Goal: Information Seeking & Learning: Learn about a topic

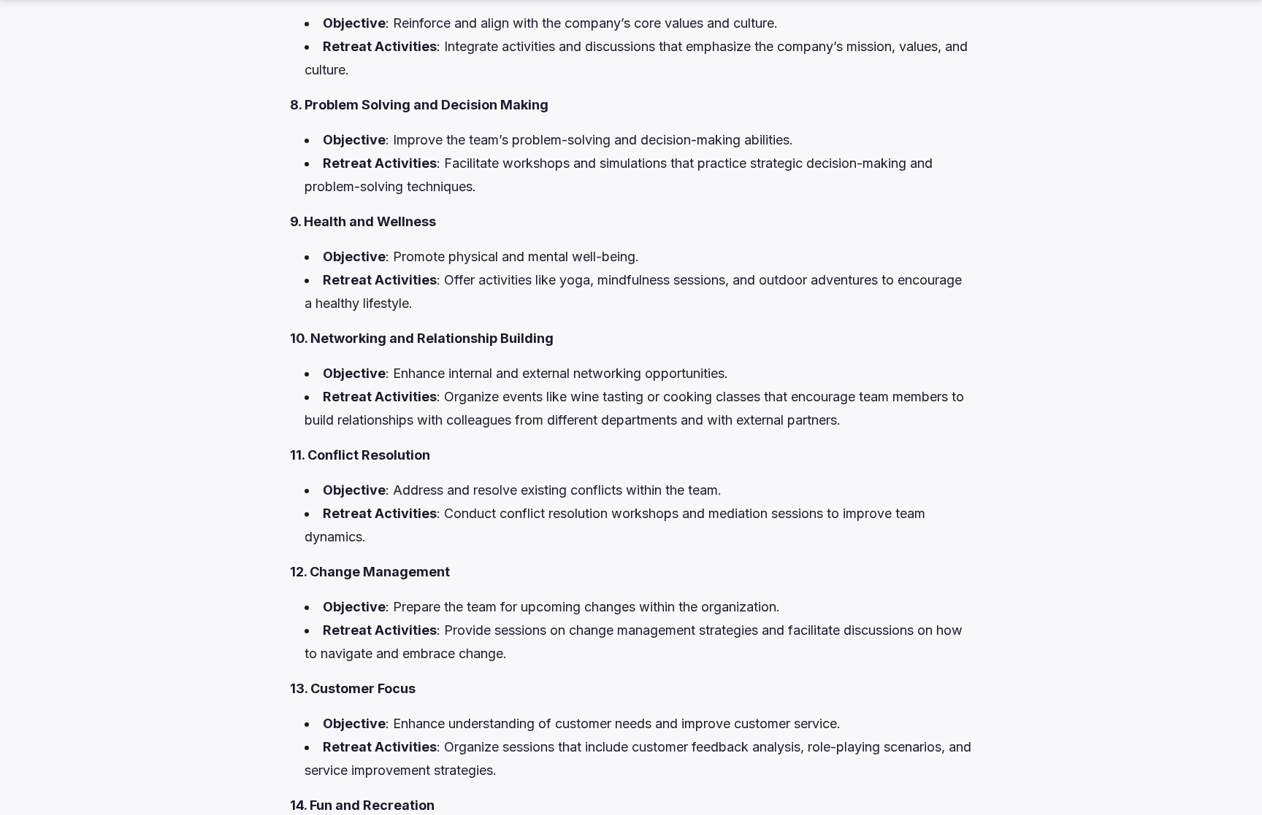
scroll to position [3095, 0]
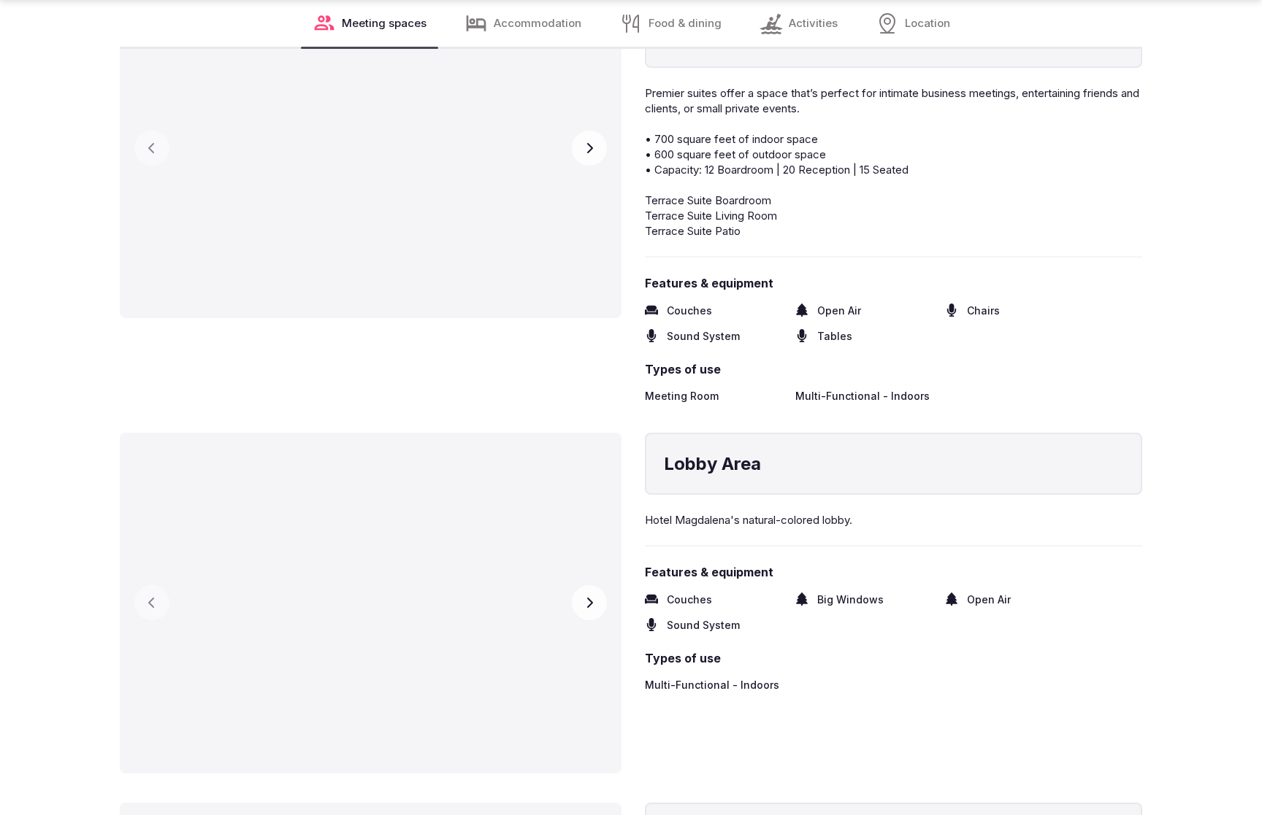
scroll to position [3047, 0]
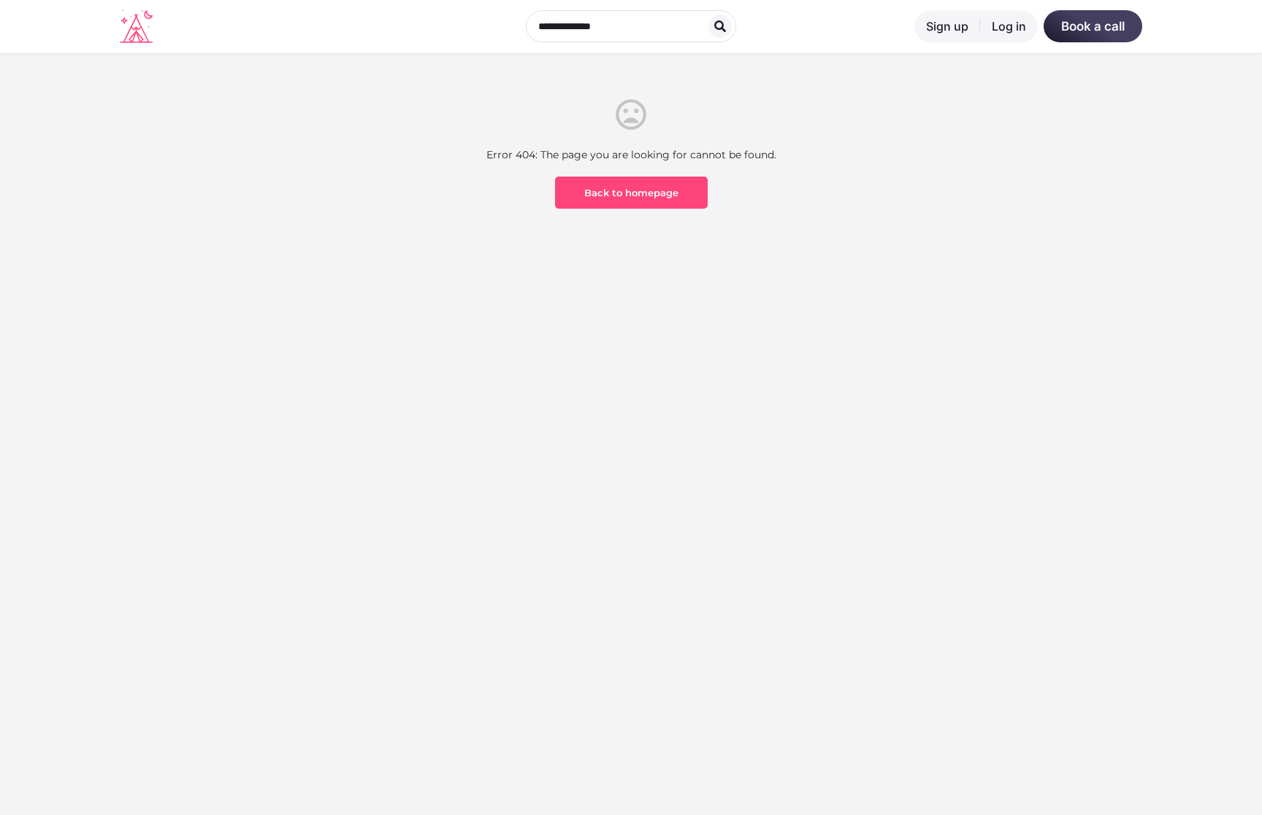
scroll to position [429, 0]
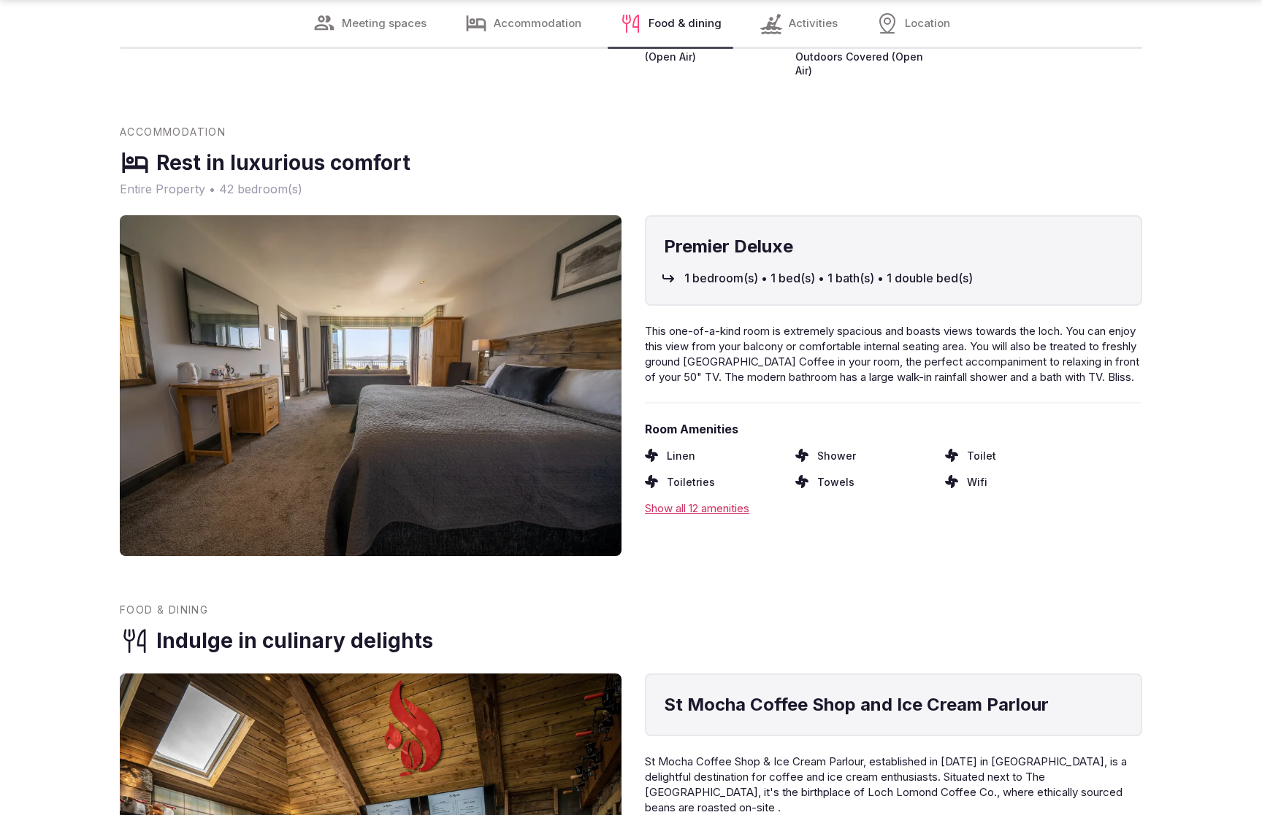
scroll to position [2252, 0]
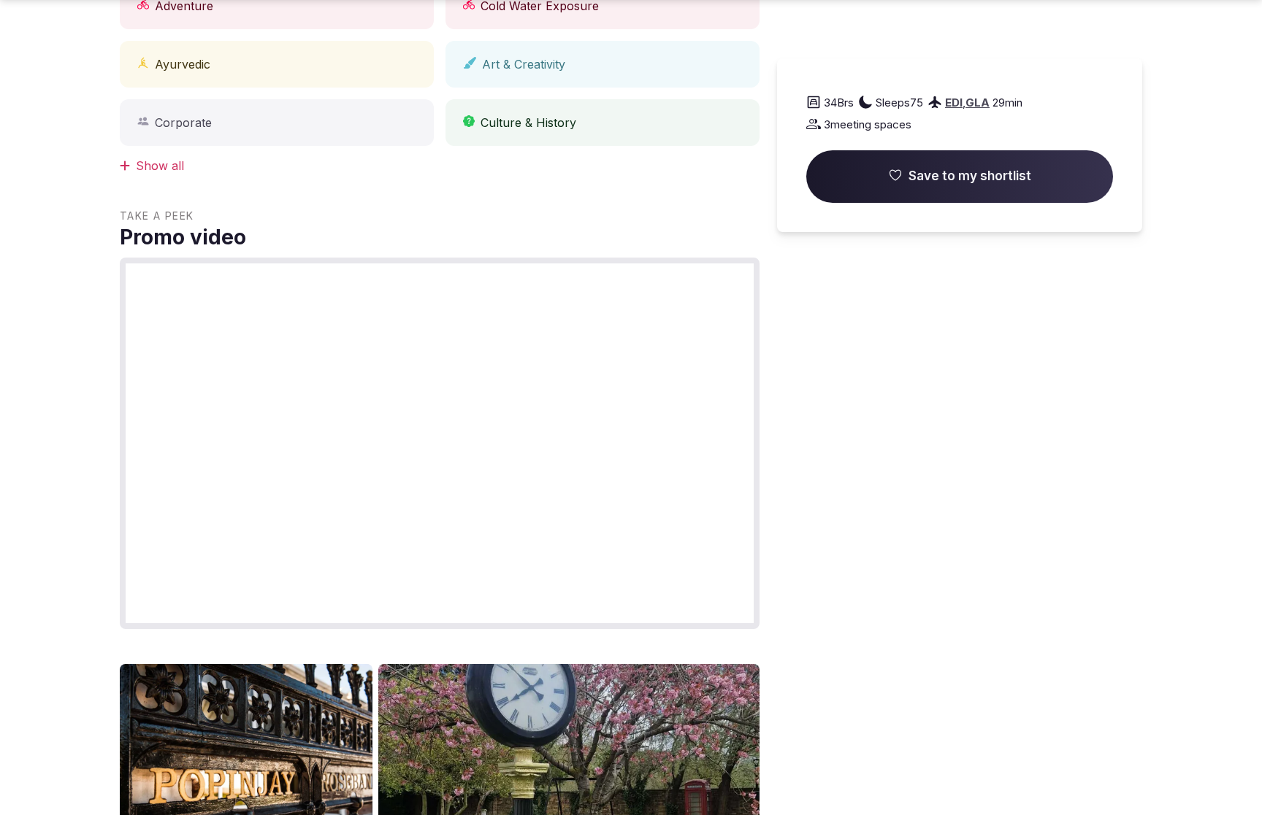
scroll to position [2311, 0]
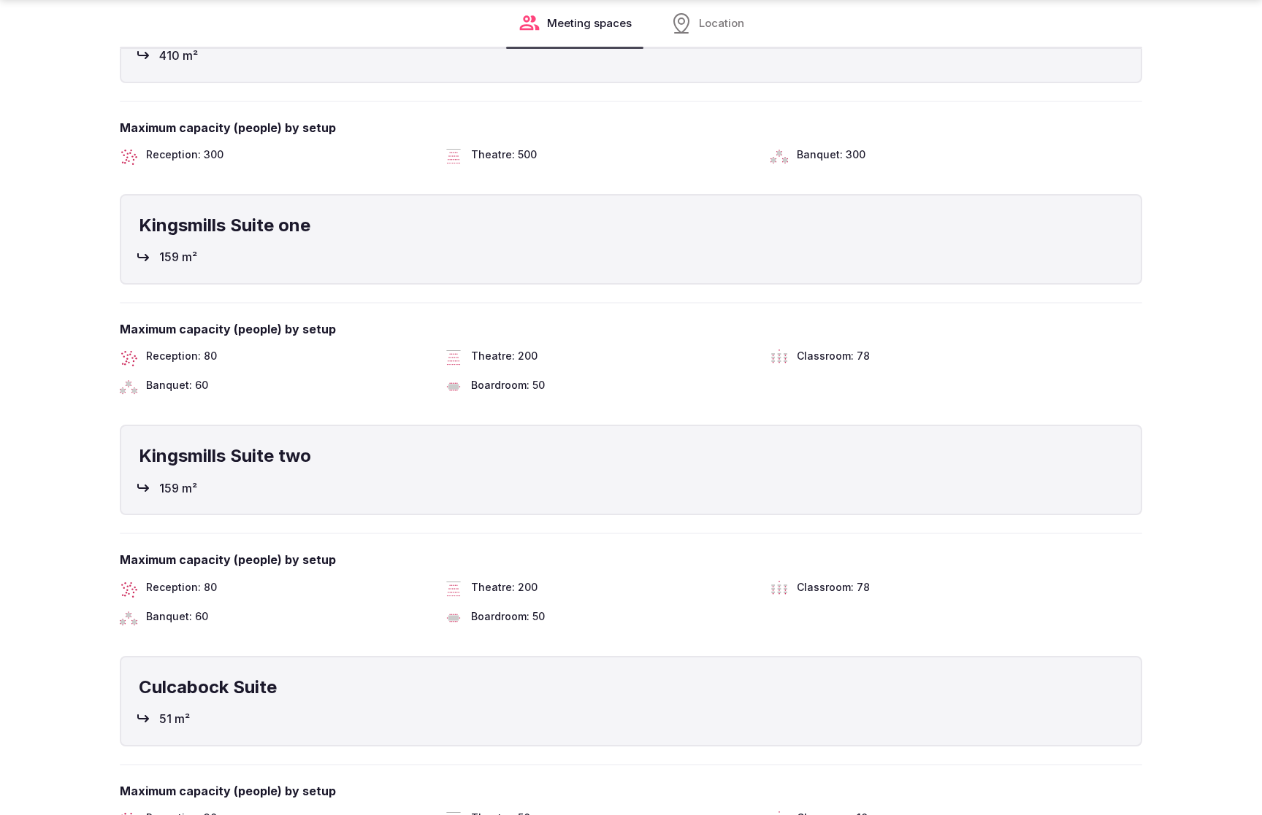
scroll to position [2998, 0]
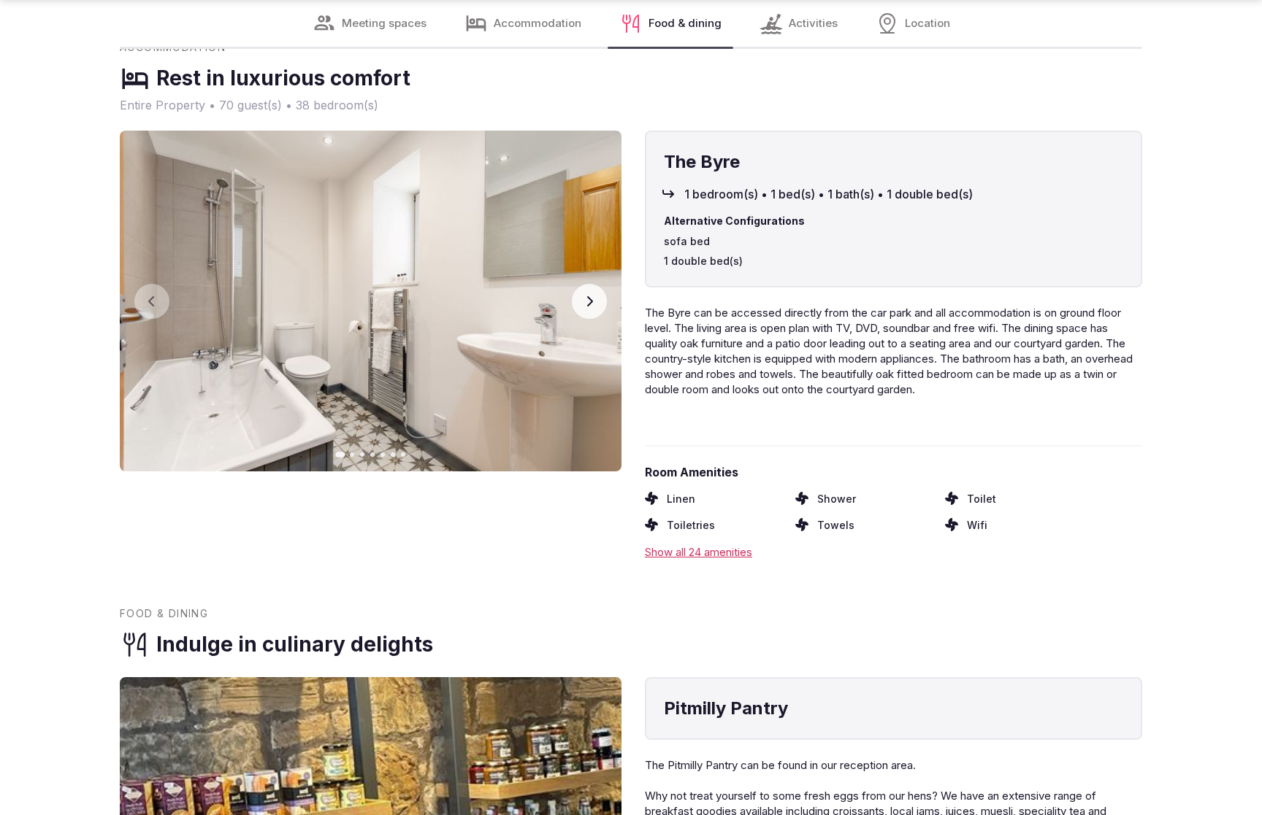
scroll to position [2998, 0]
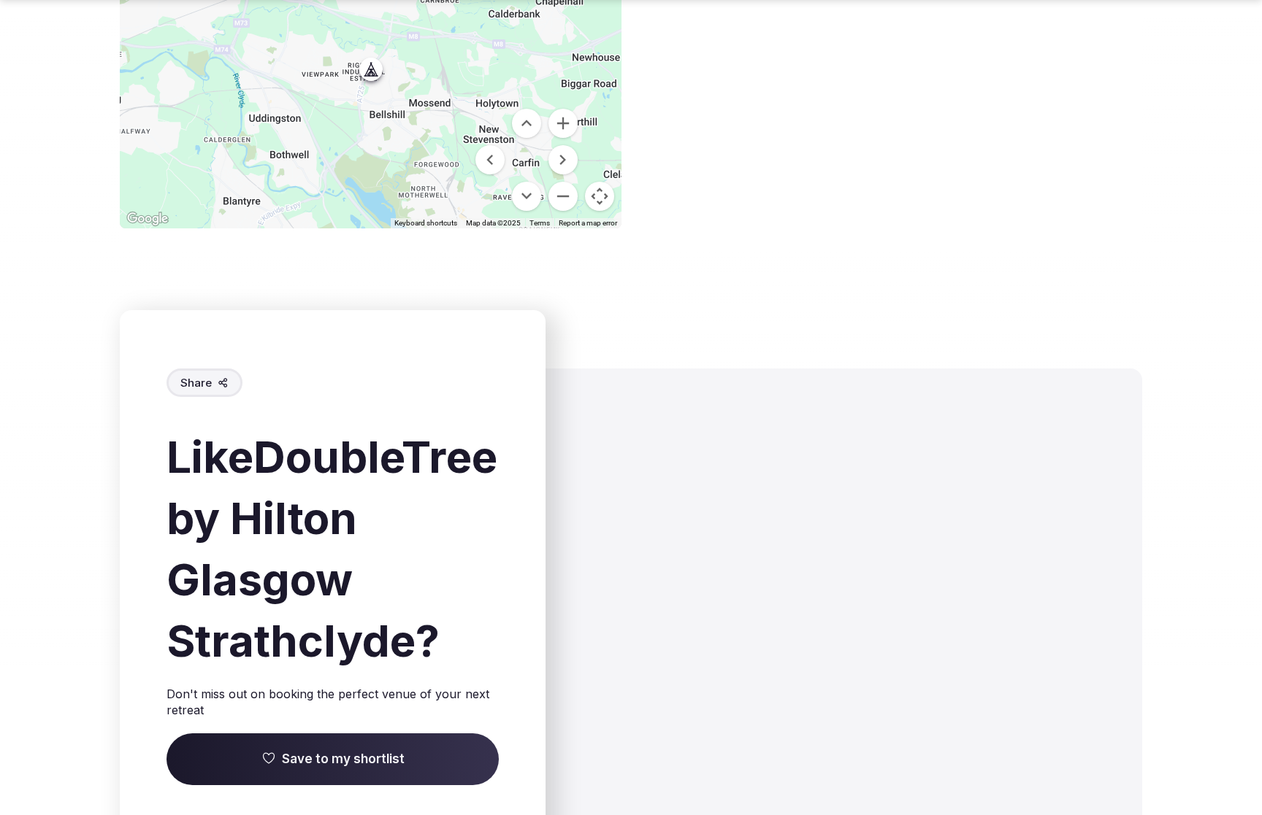
scroll to position [2093, 0]
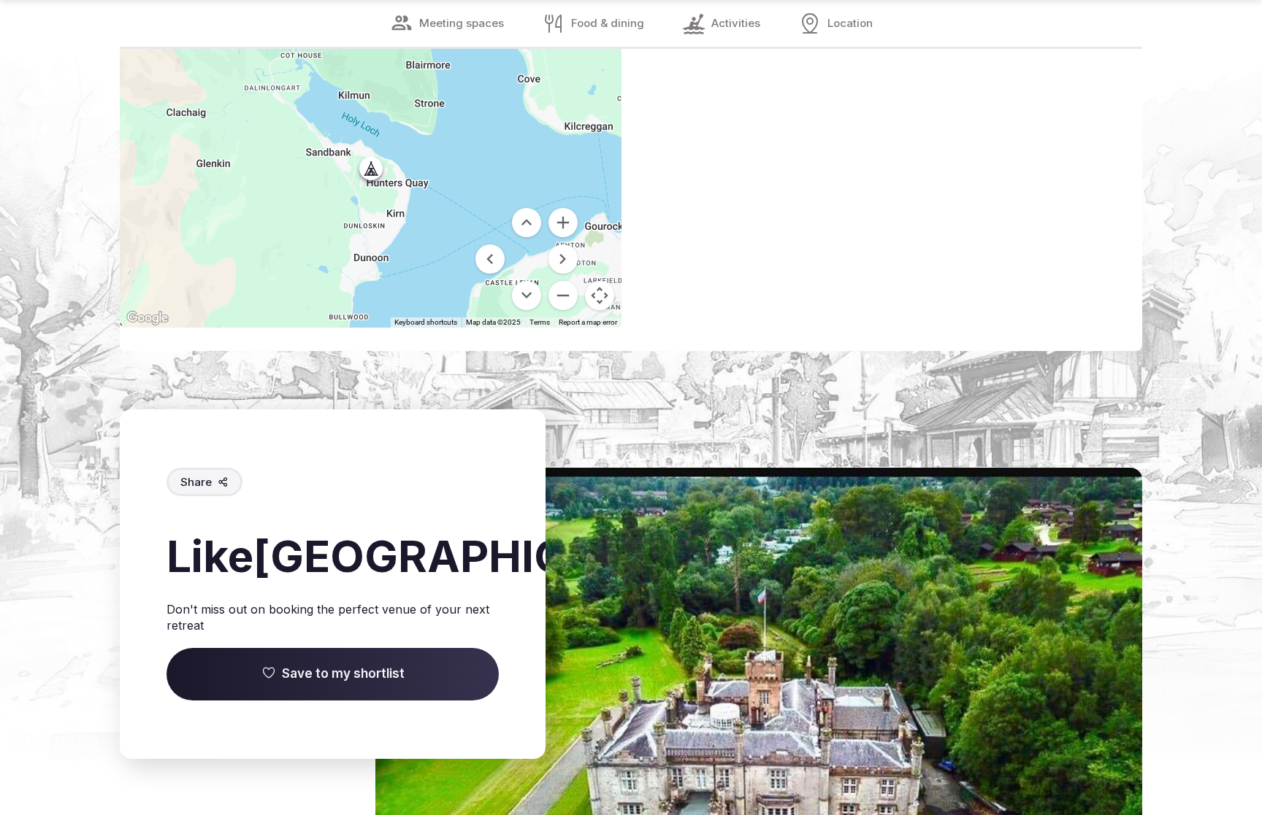
scroll to position [2241, 0]
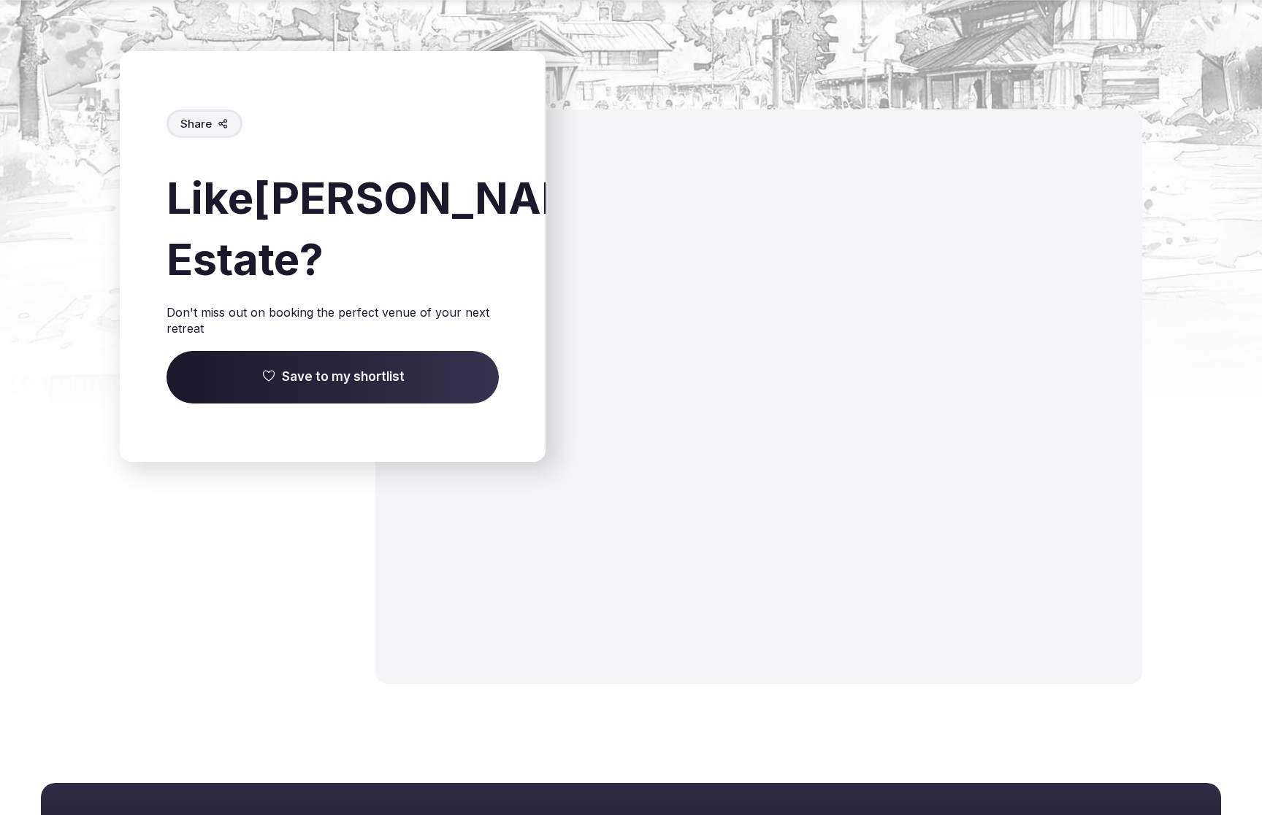
scroll to position [1892, 0]
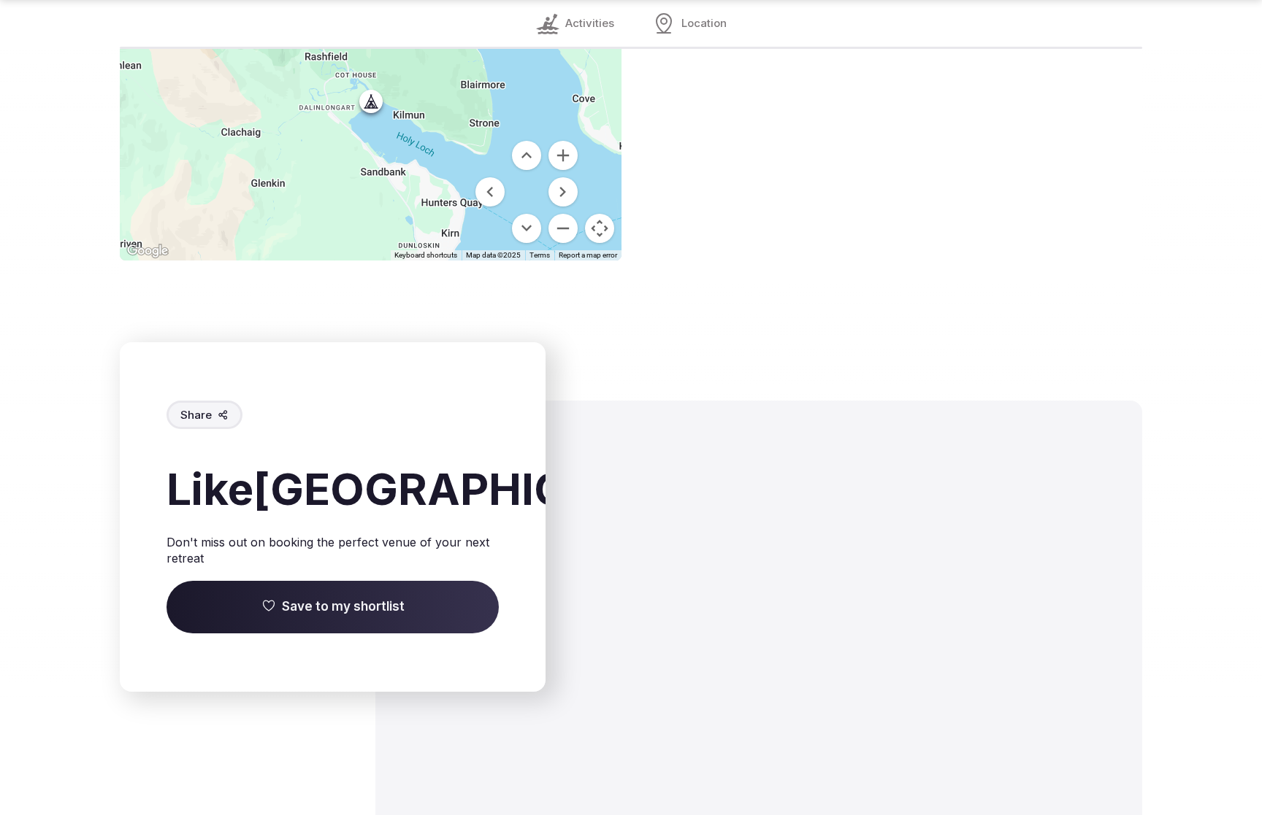
scroll to position [2169, 0]
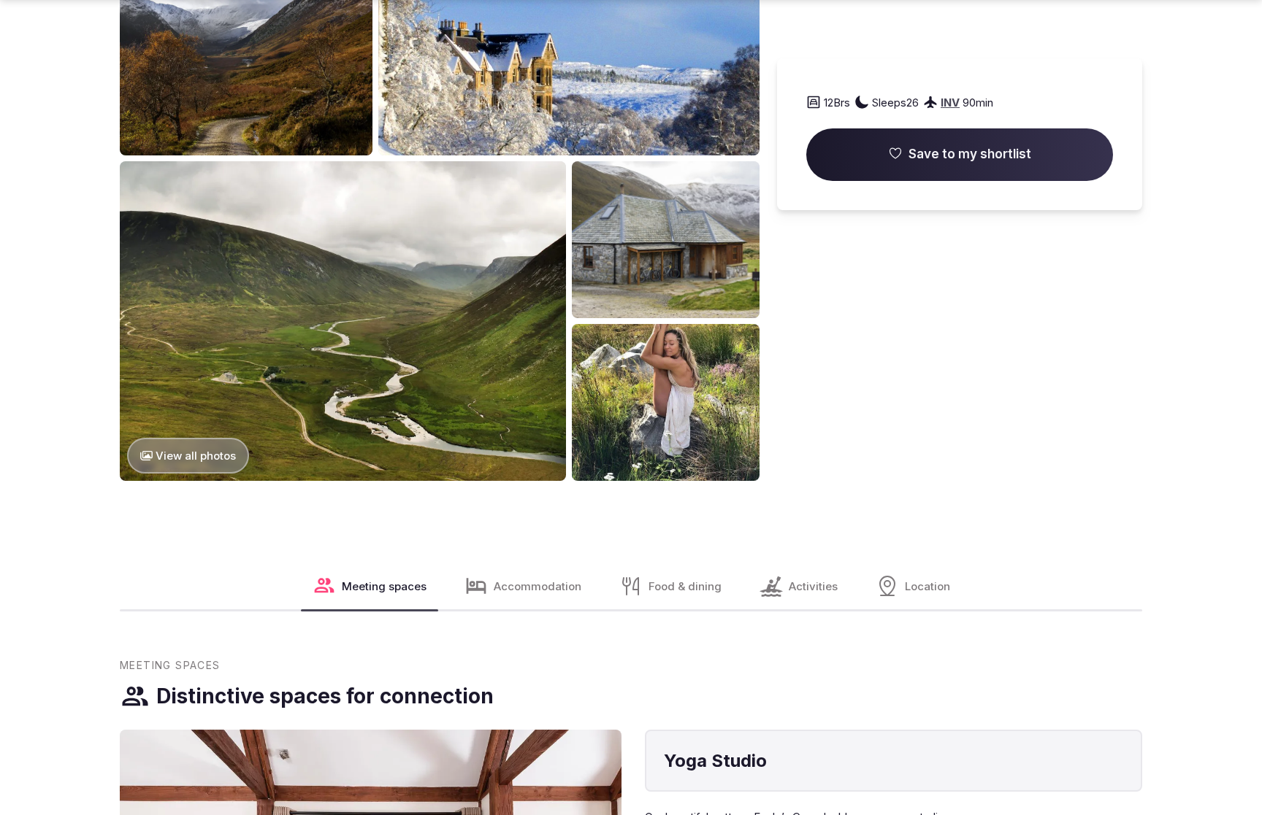
scroll to position [2295, 0]
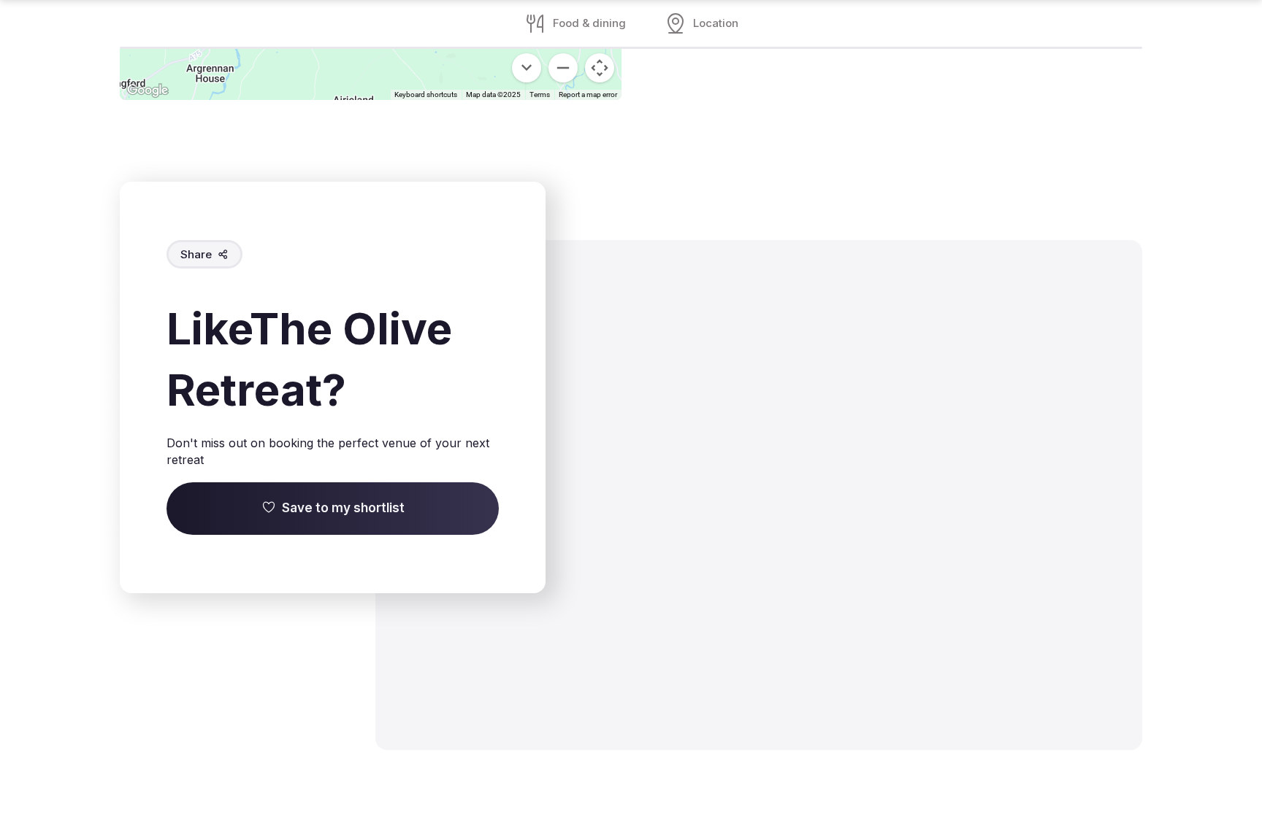
scroll to position [2008, 0]
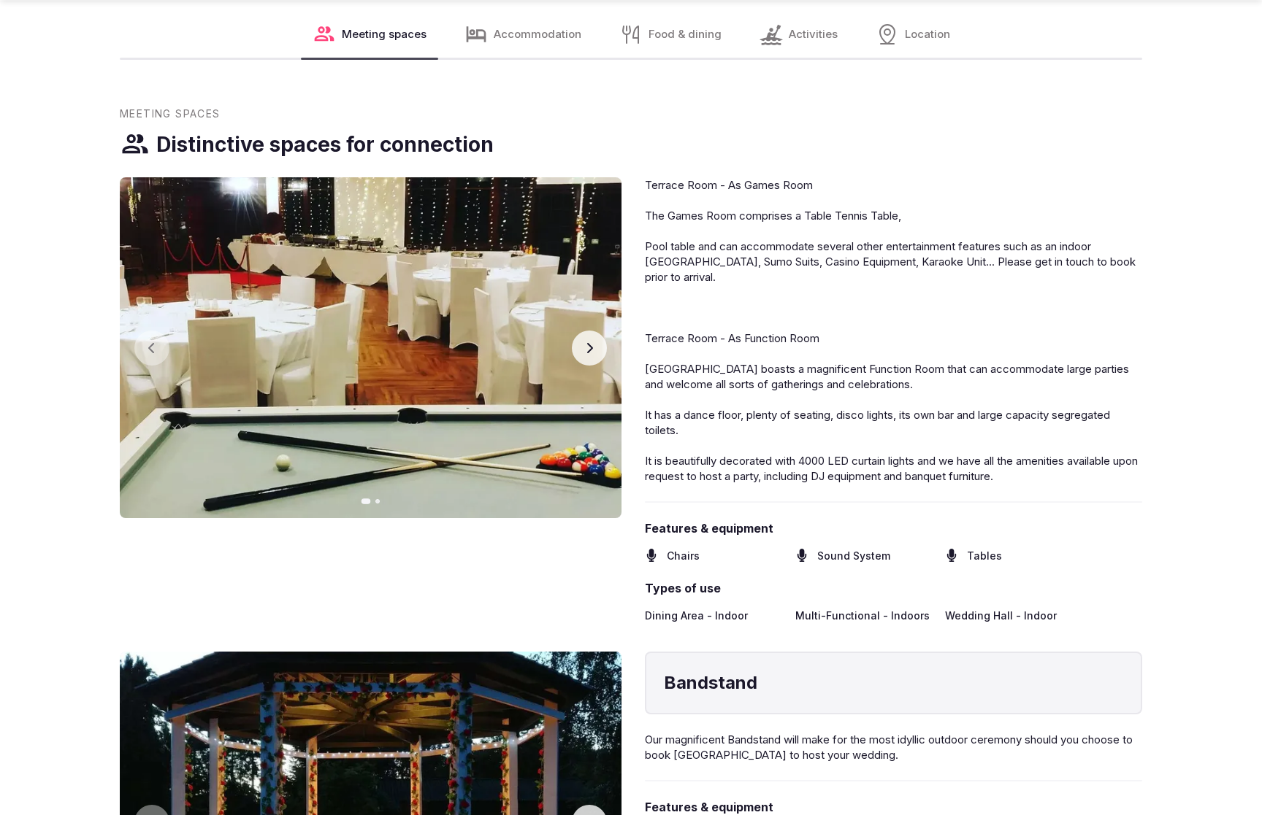
scroll to position [2262, 0]
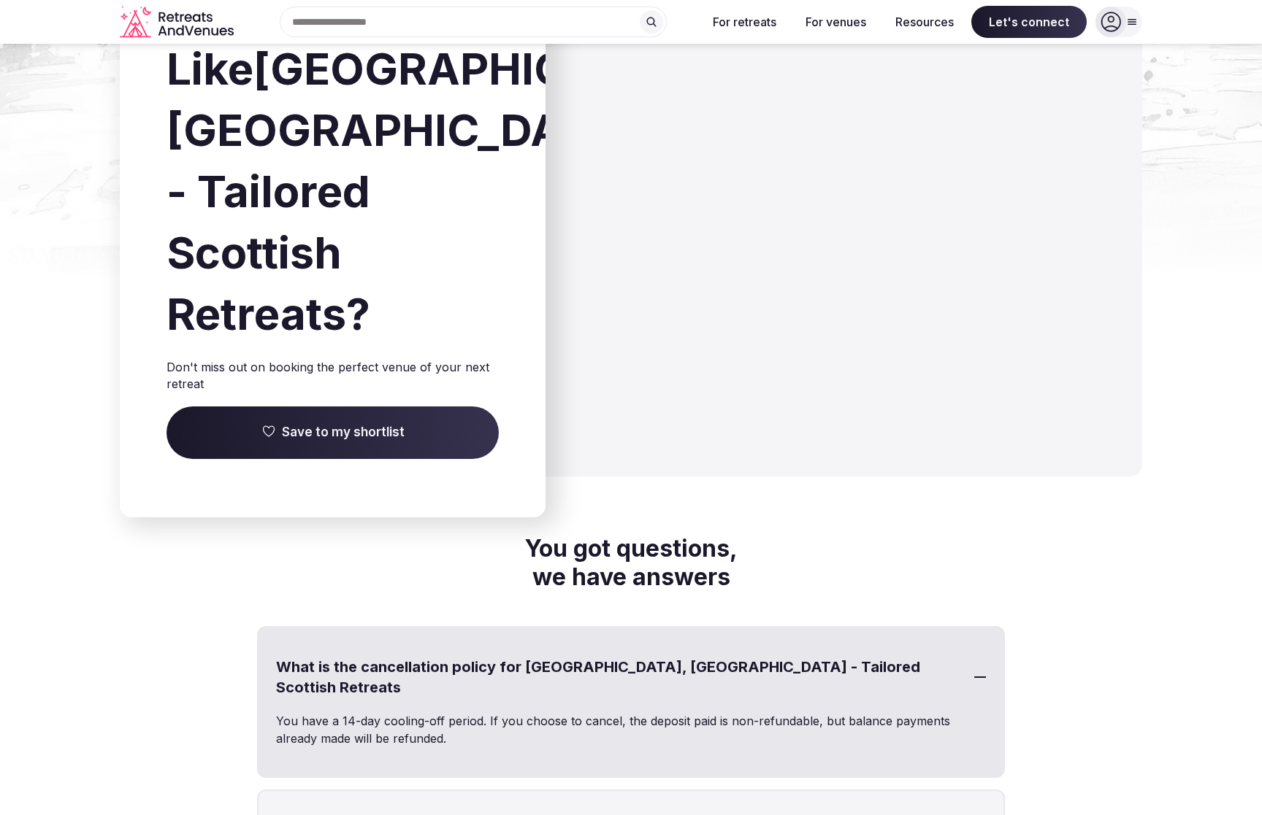
scroll to position [2851, 0]
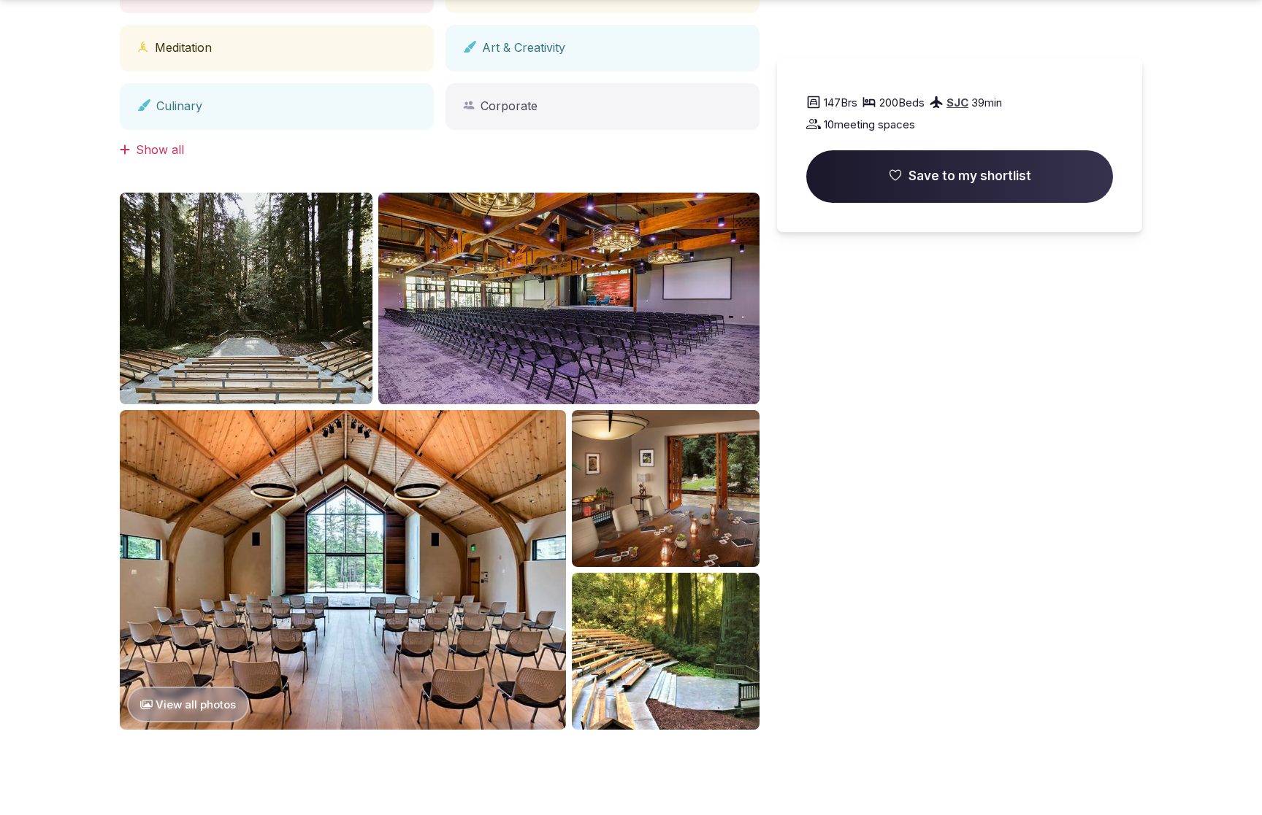
scroll to position [1526, 0]
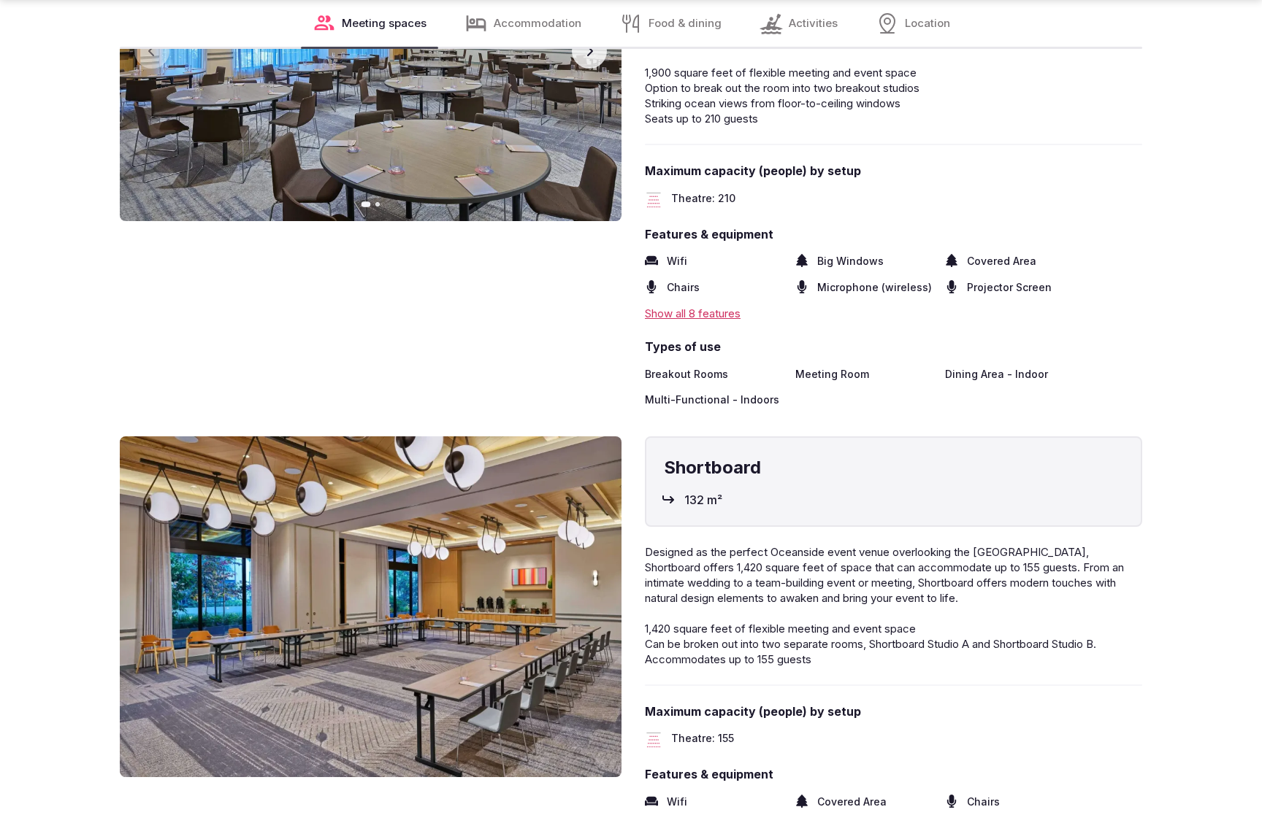
scroll to position [3047, 0]
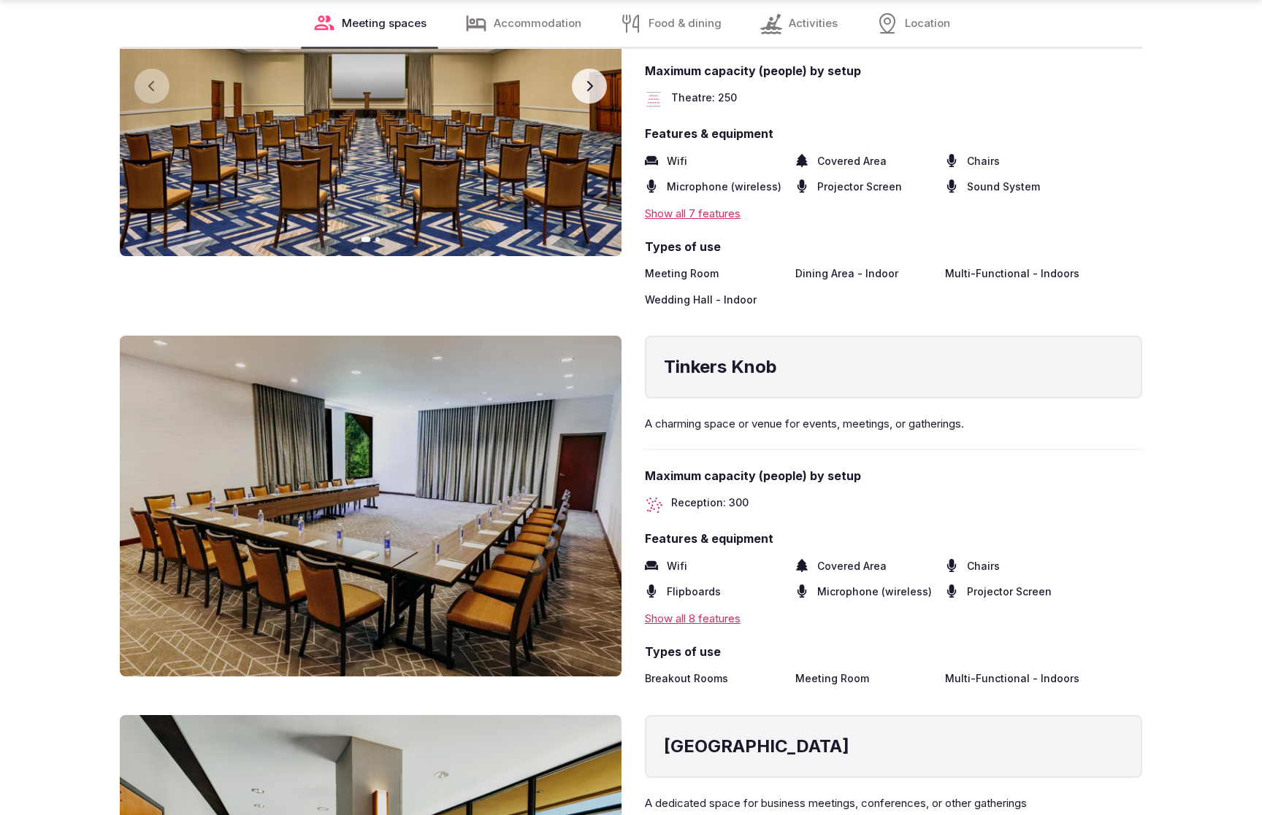
scroll to position [3047, 0]
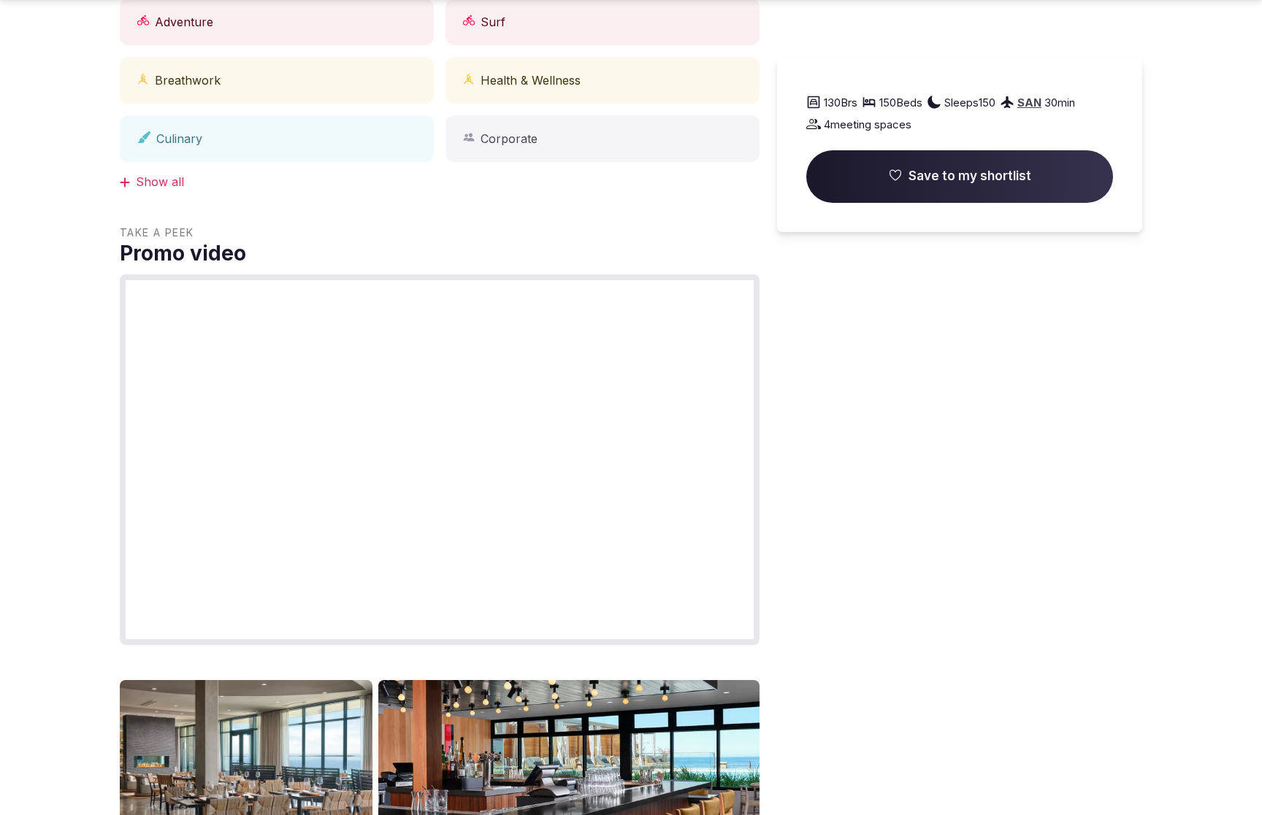
scroll to position [1510, 0]
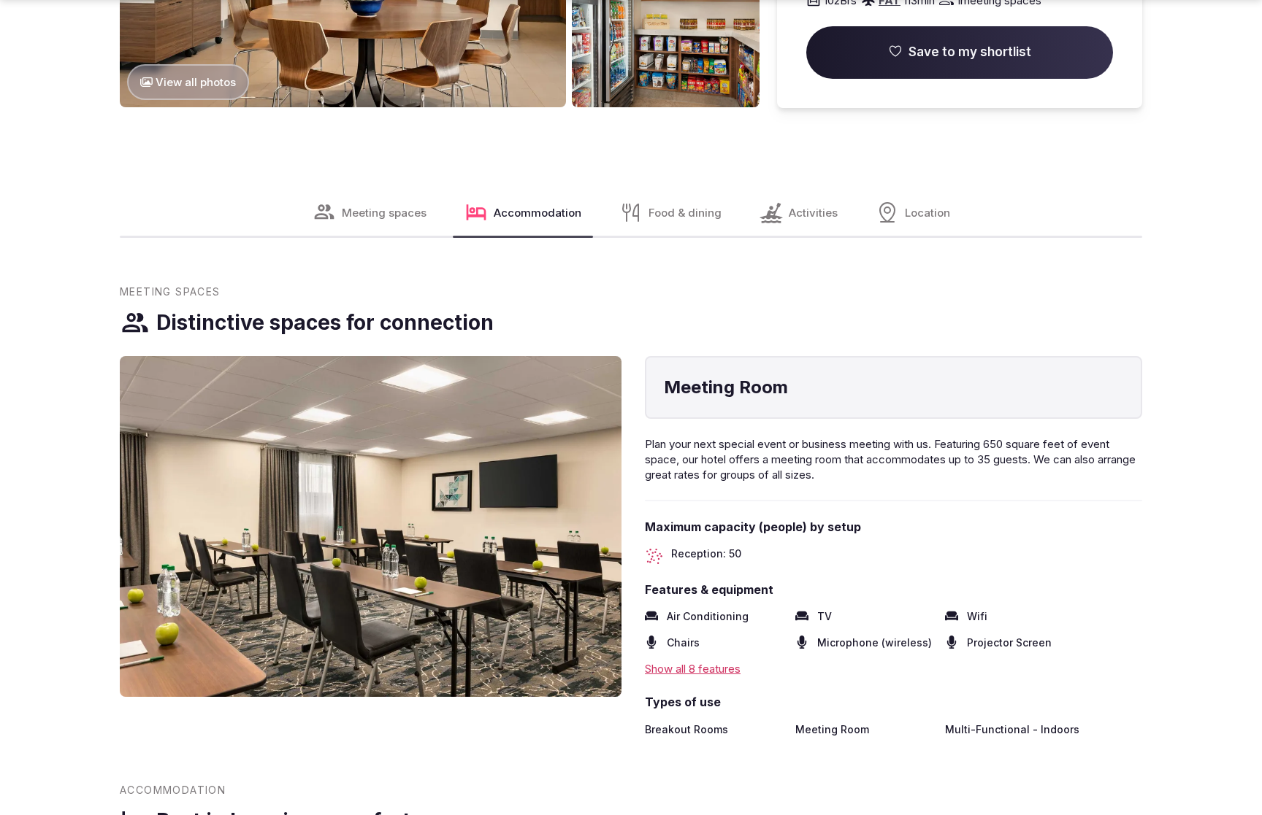
scroll to position [2267, 0]
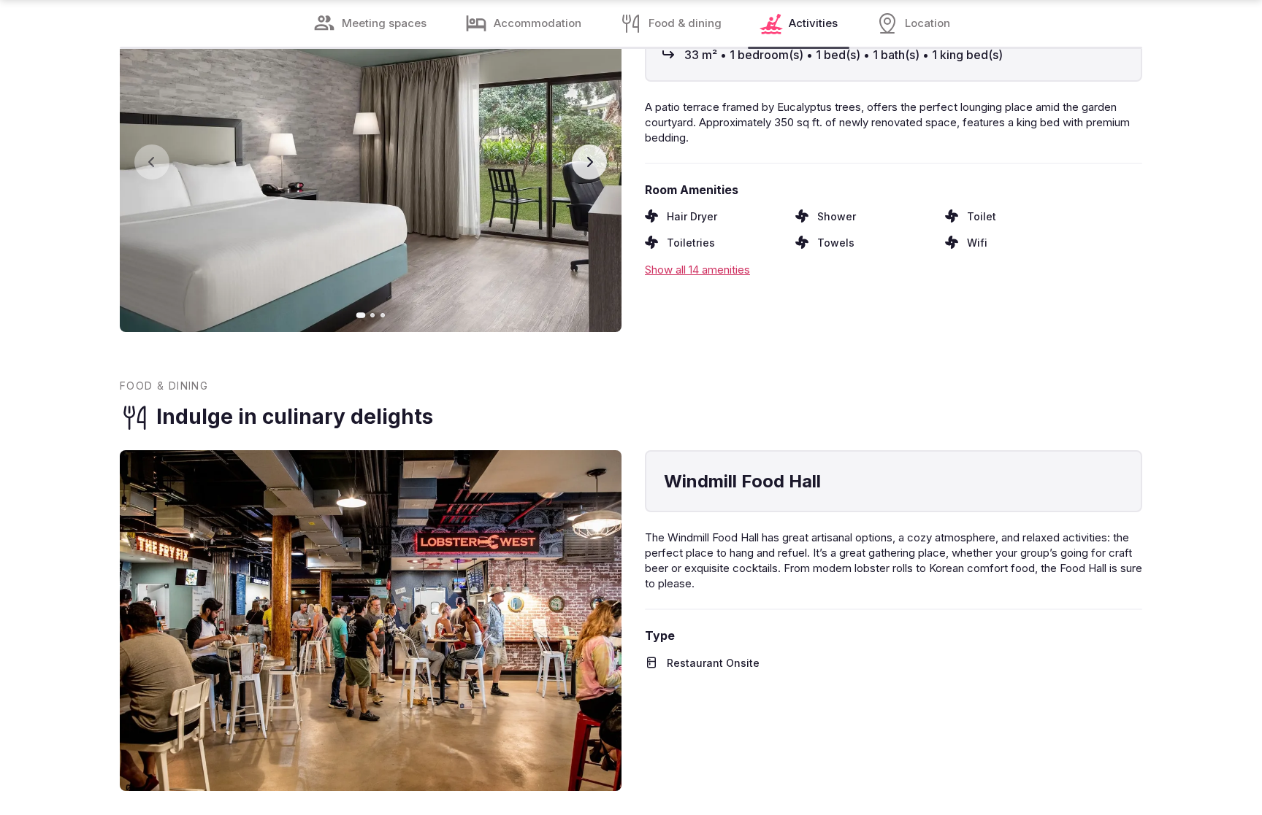
scroll to position [2998, 0]
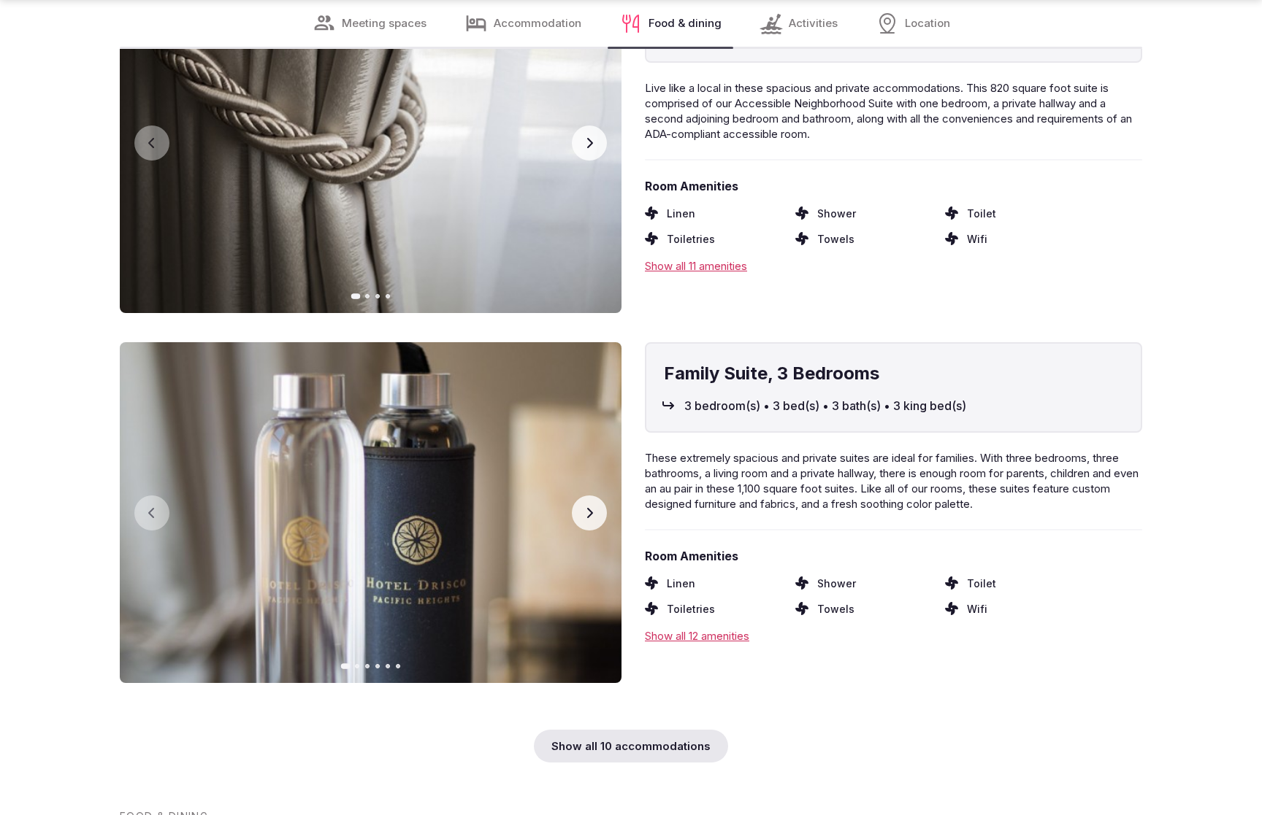
scroll to position [3047, 0]
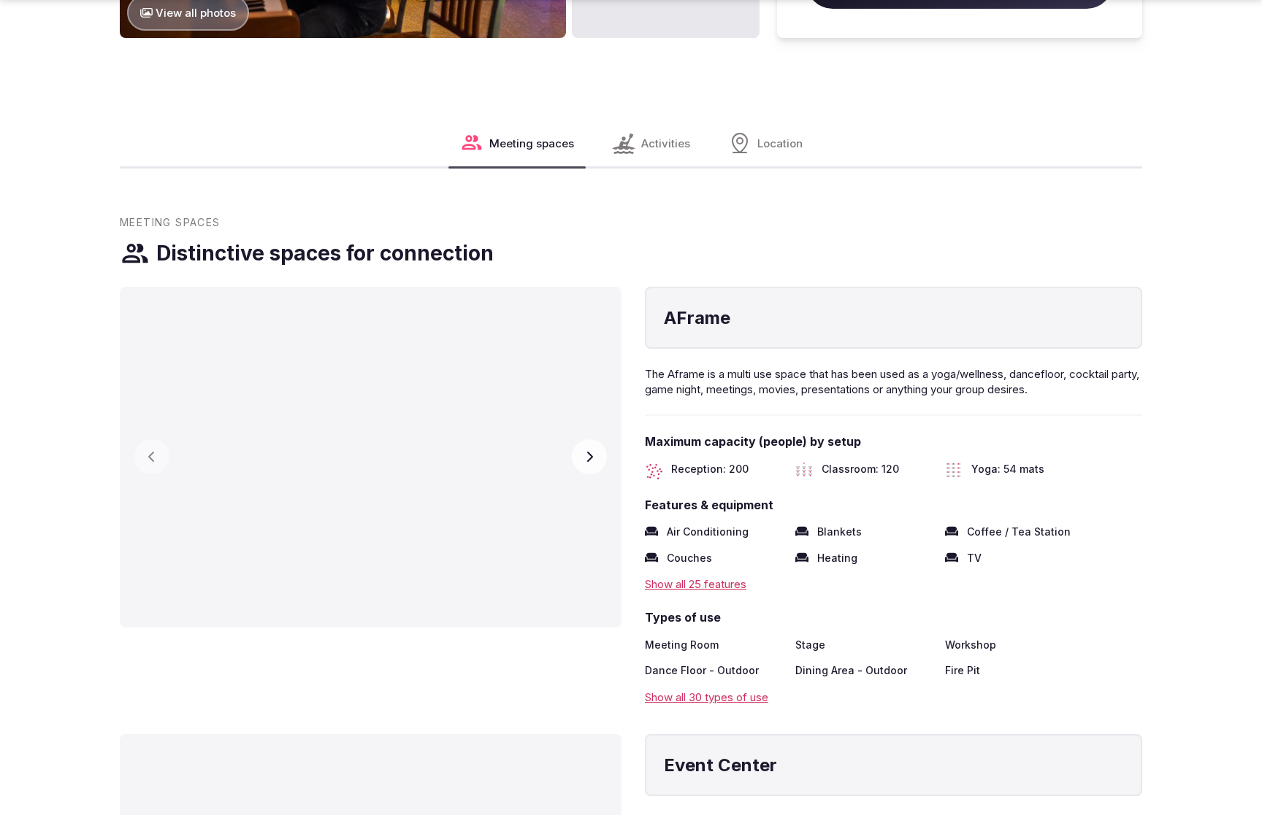
scroll to position [2267, 0]
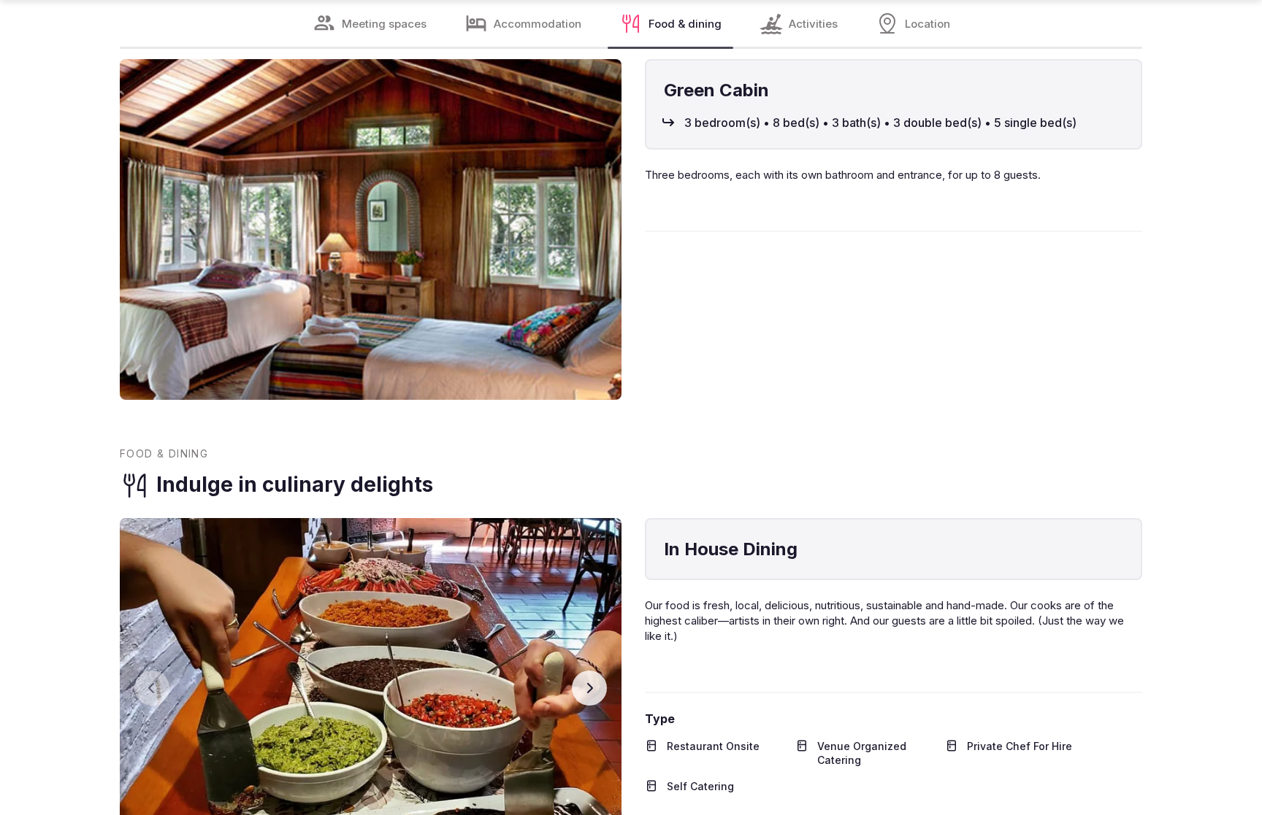
scroll to position [3046, 0]
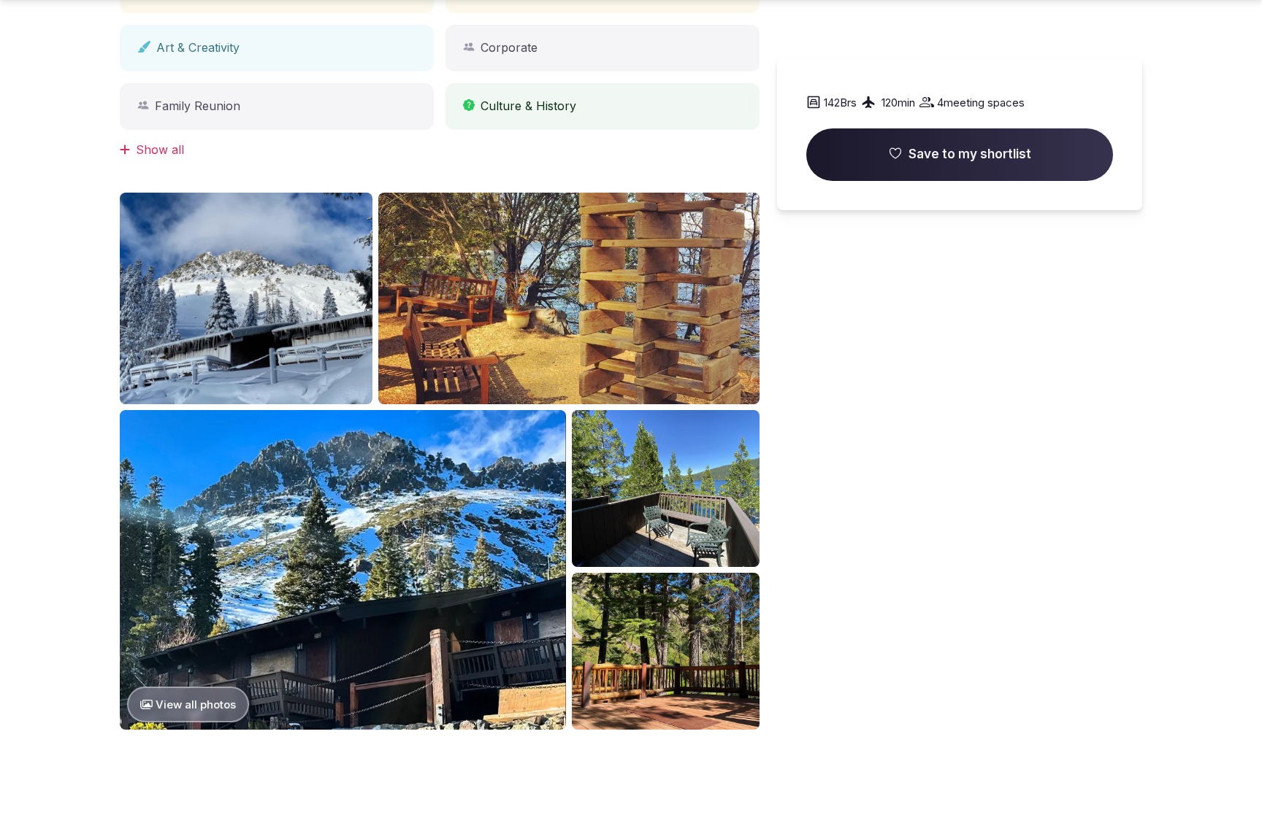
scroll to position [1516, 0]
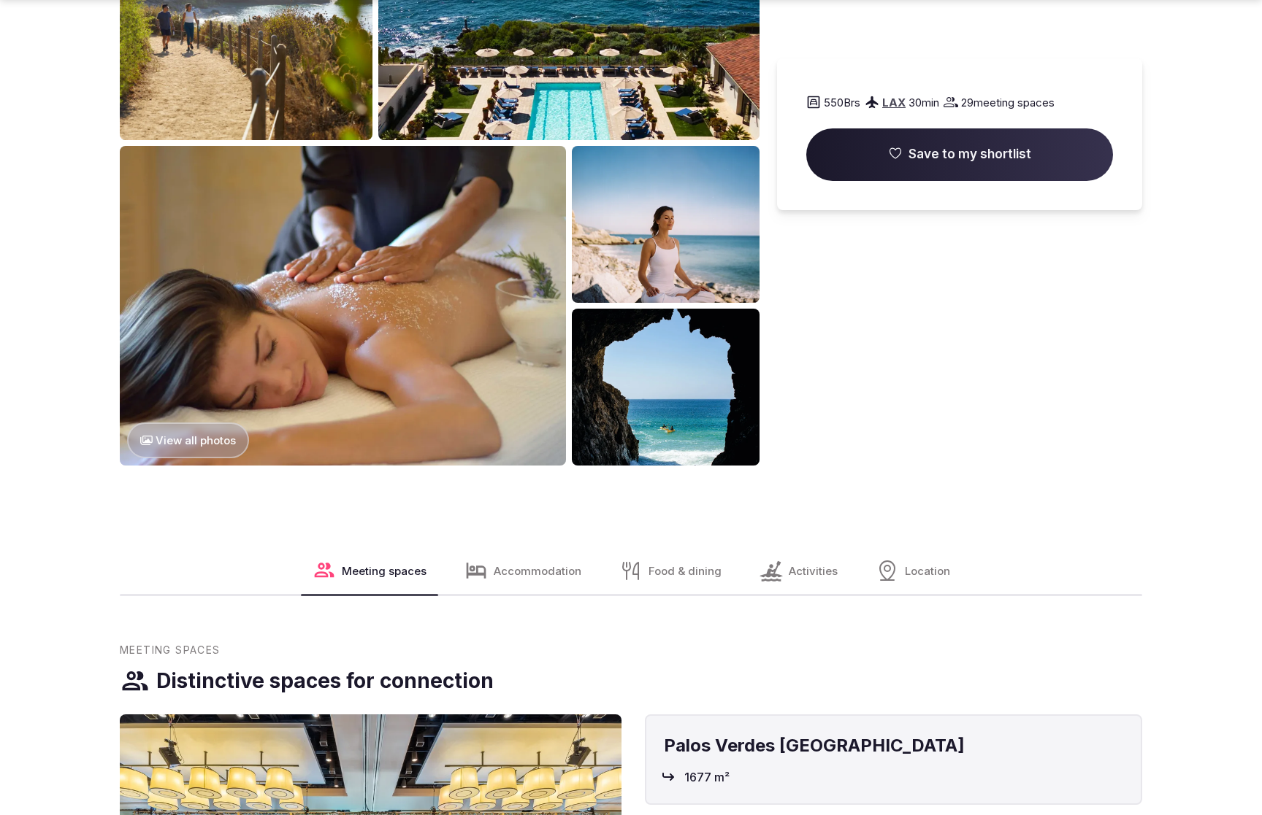
scroll to position [2311, 0]
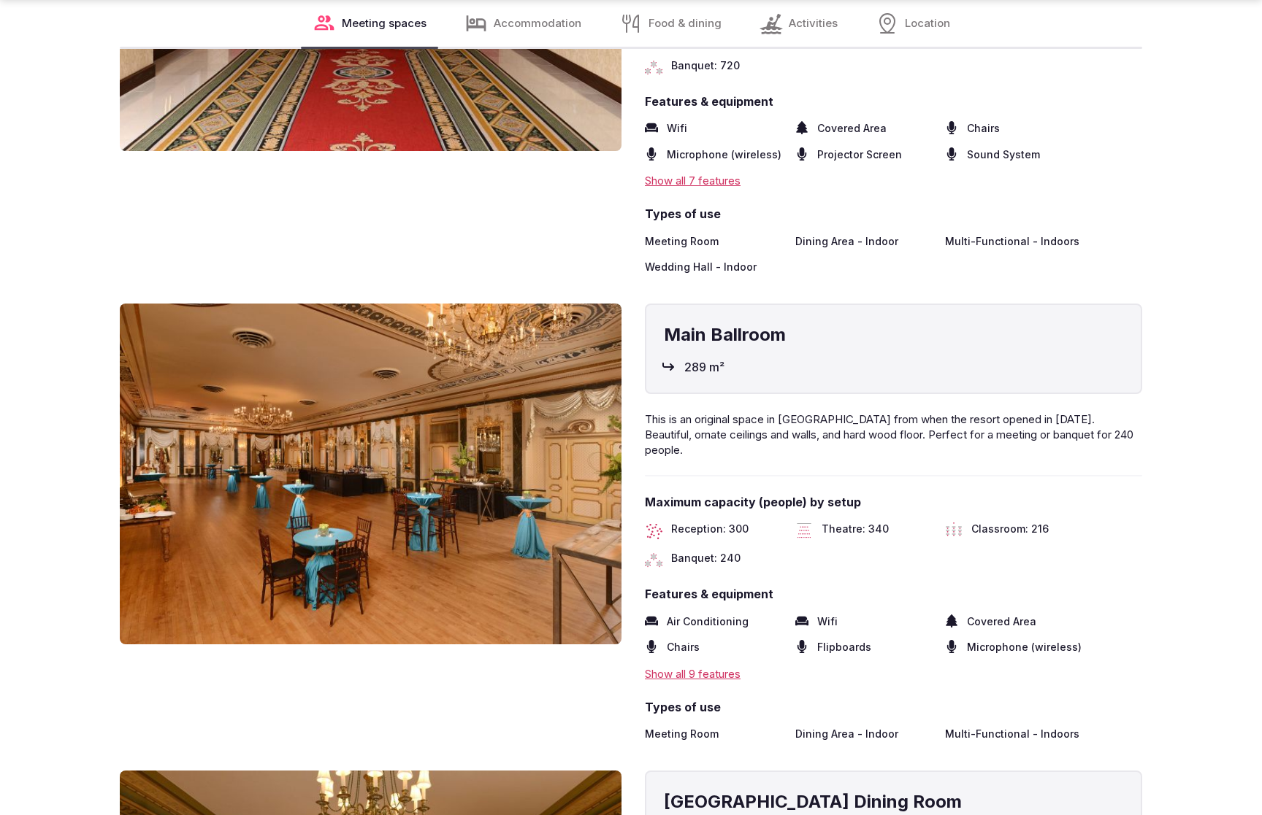
scroll to position [3047, 0]
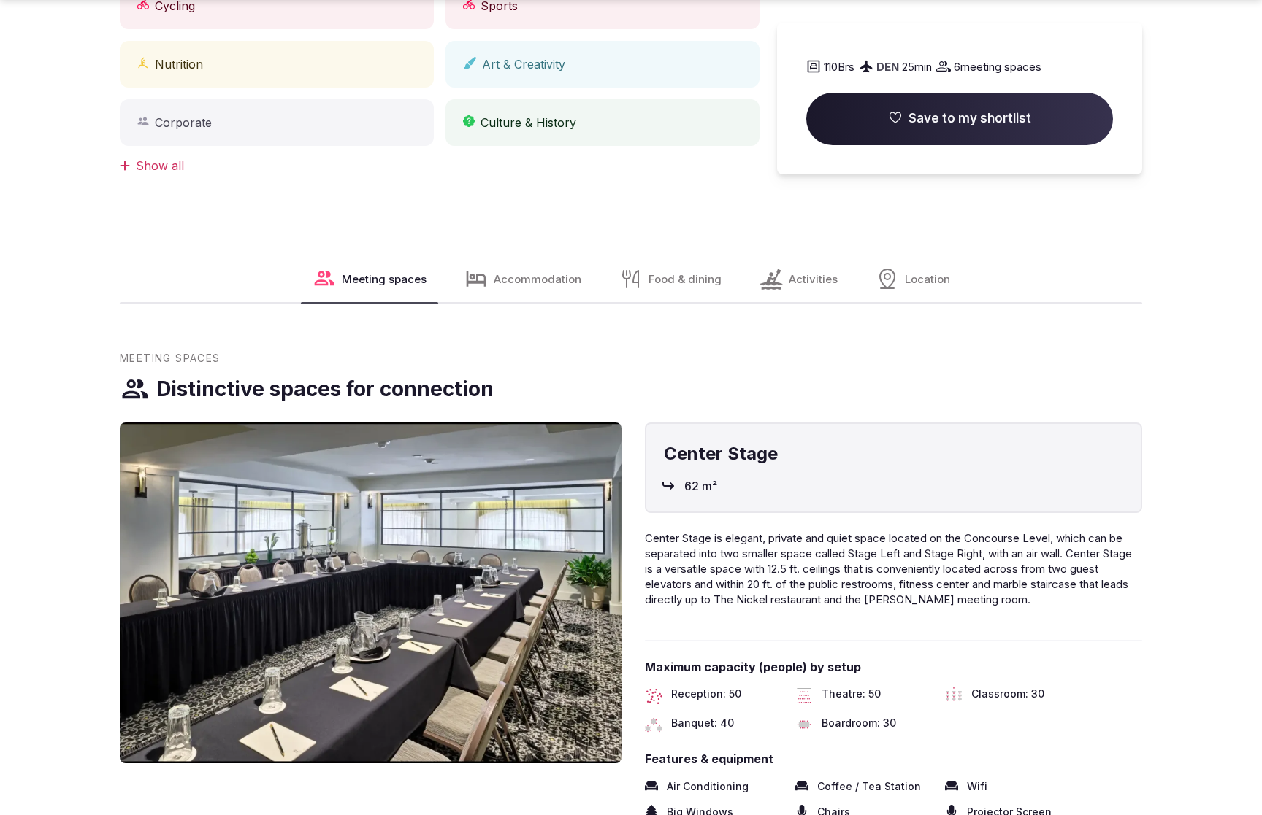
scroll to position [1483, 0]
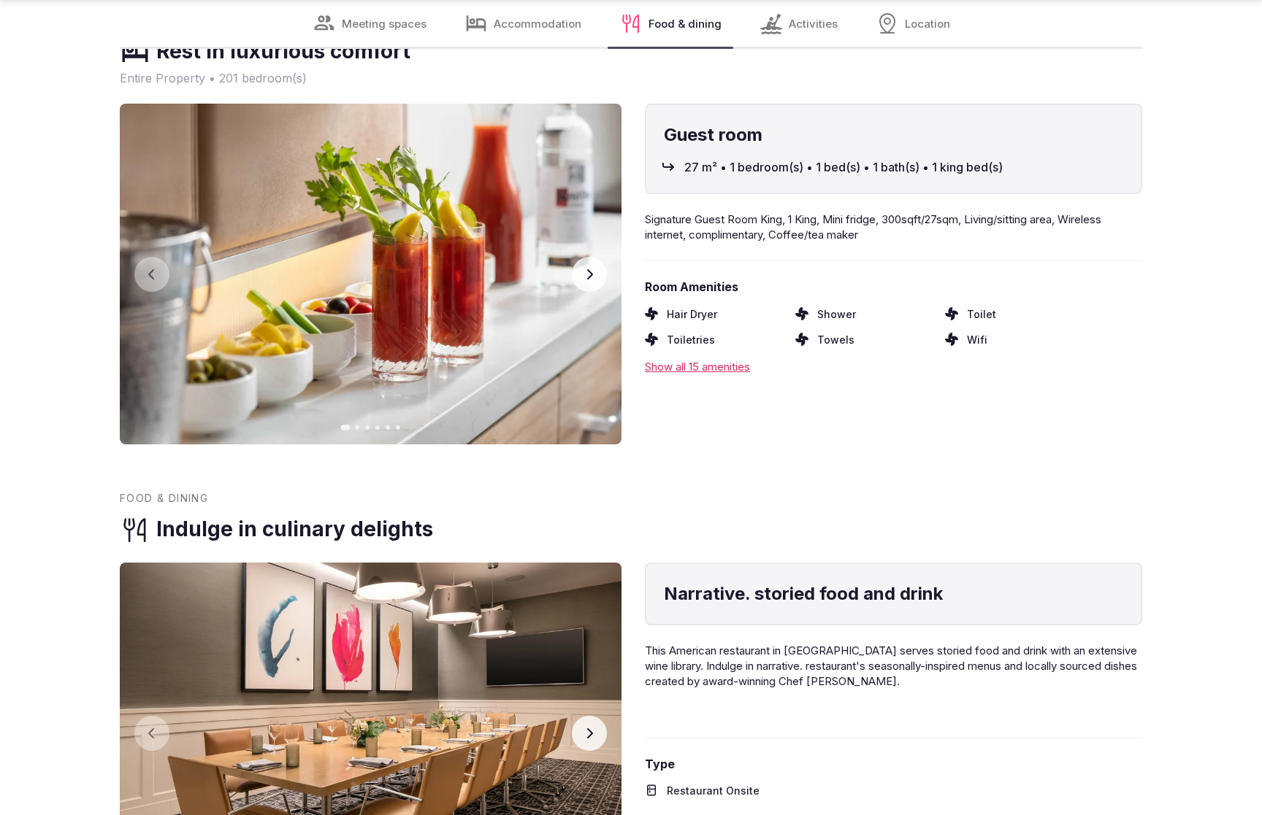
scroll to position [3003, 0]
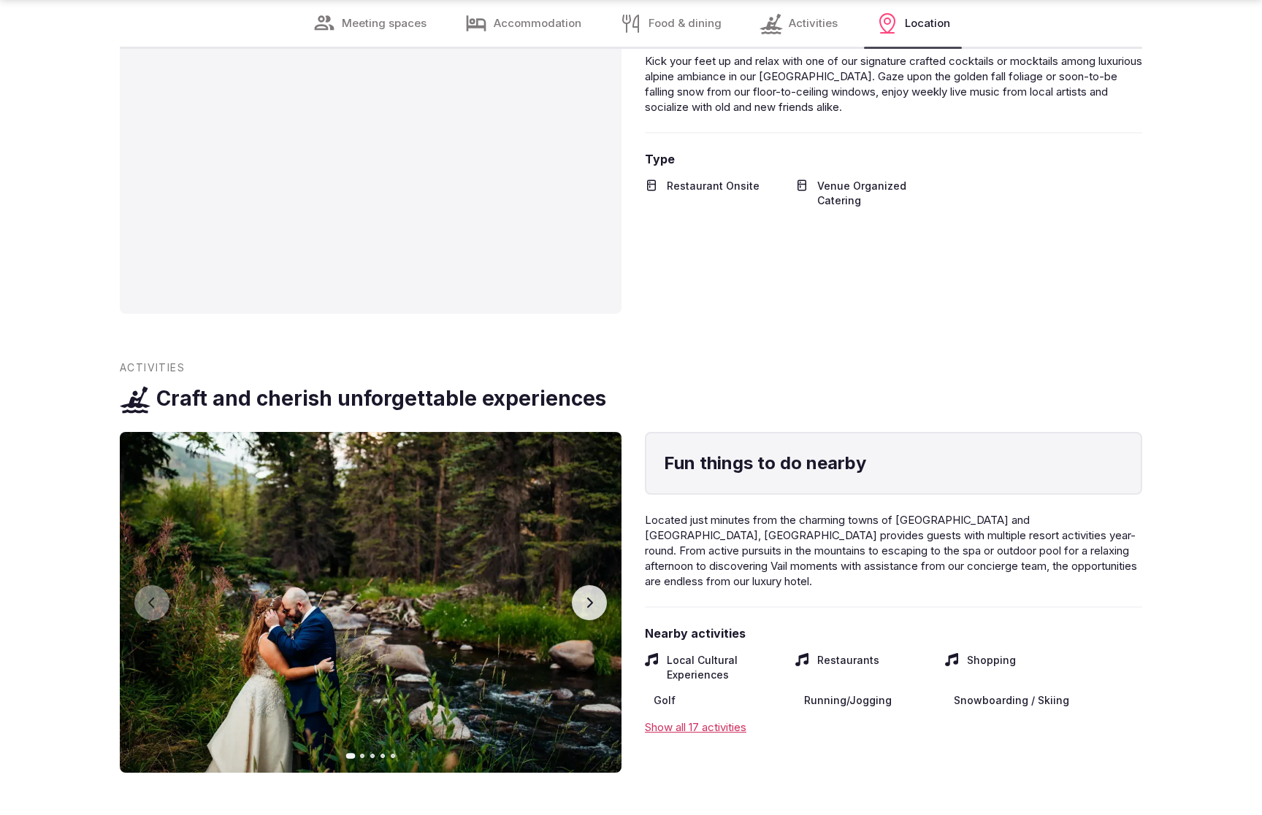
scroll to position [2987, 0]
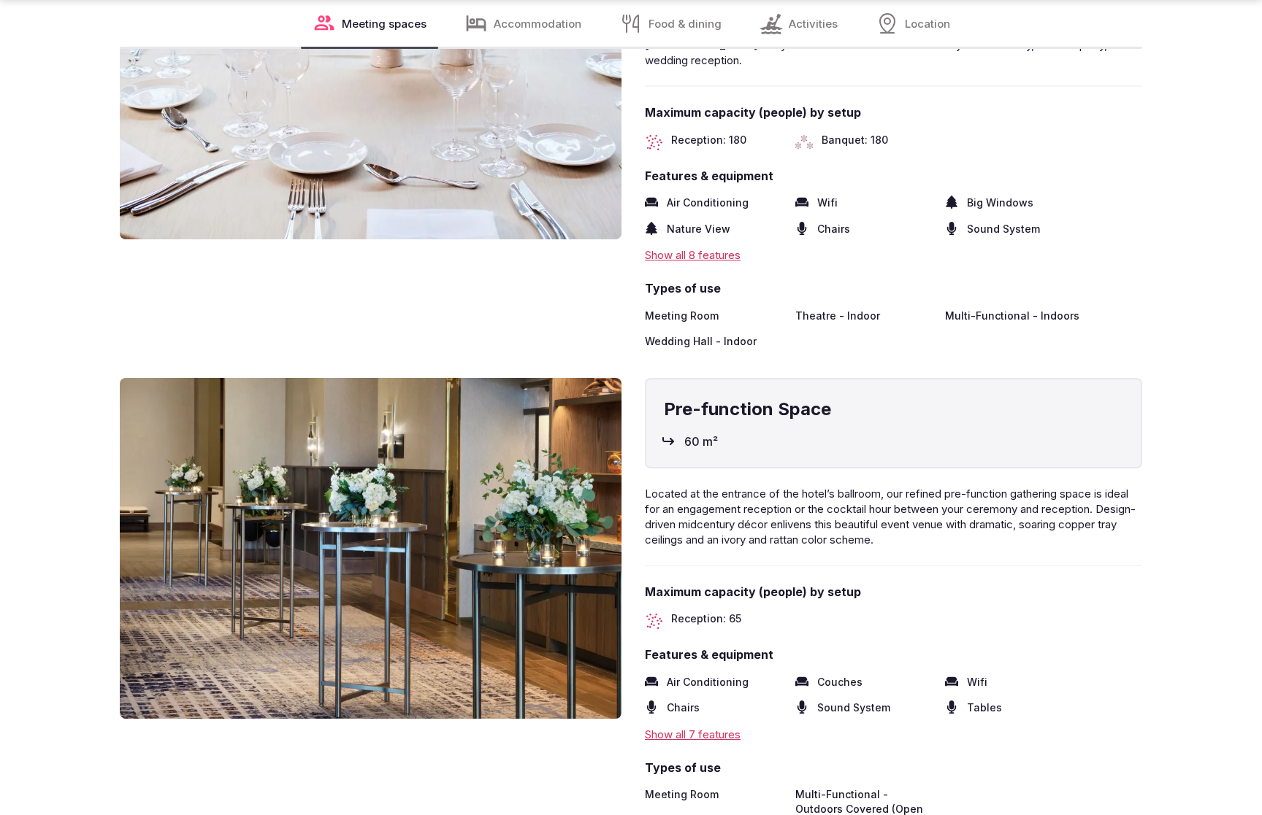
scroll to position [2998, 0]
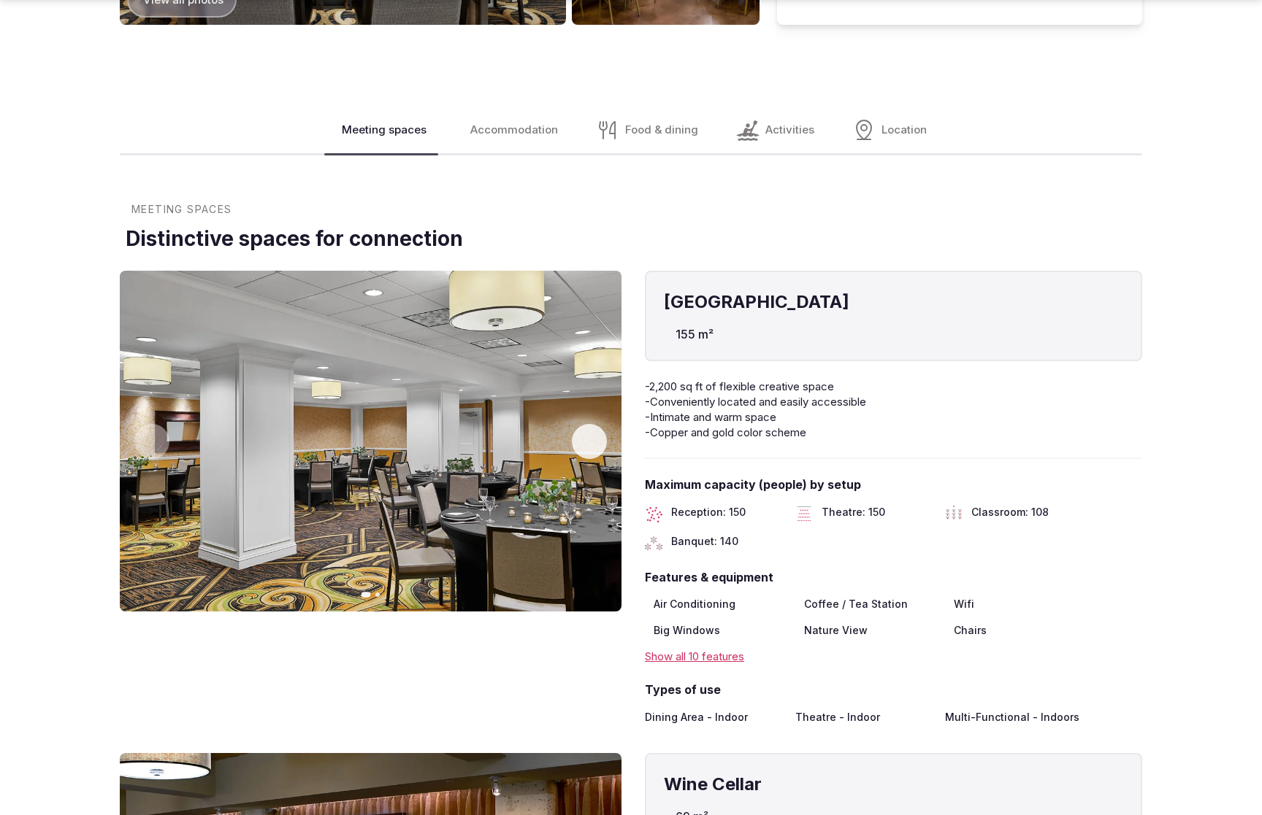
scroll to position [3043, 0]
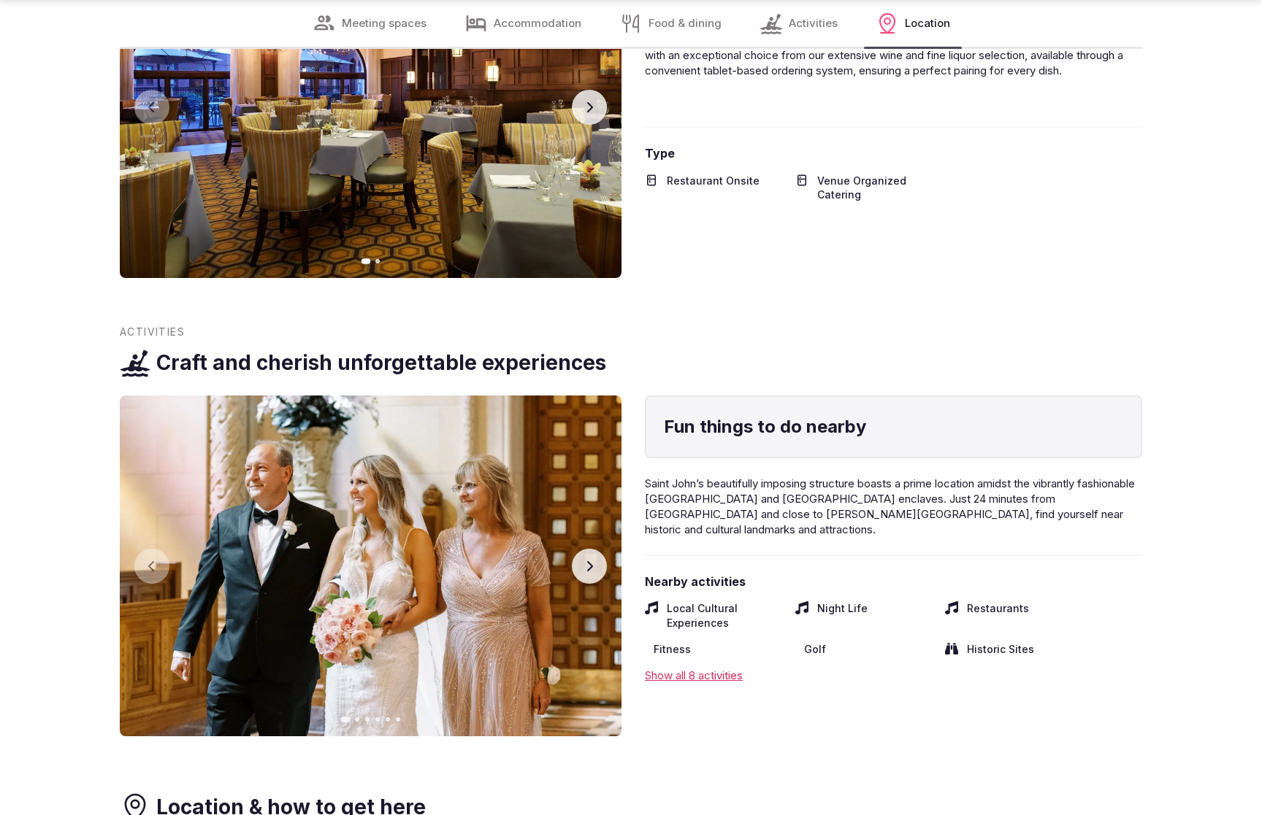
scroll to position [2998, 0]
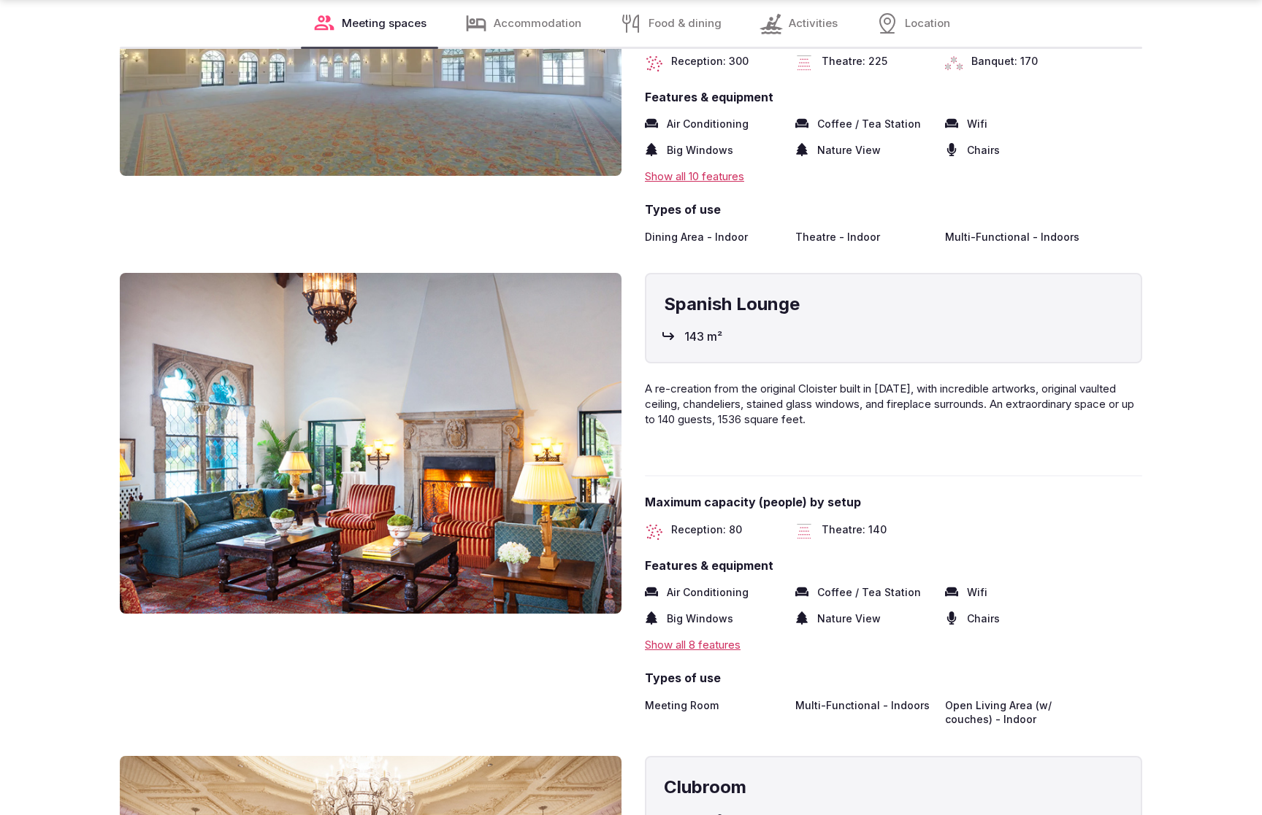
scroll to position [3047, 0]
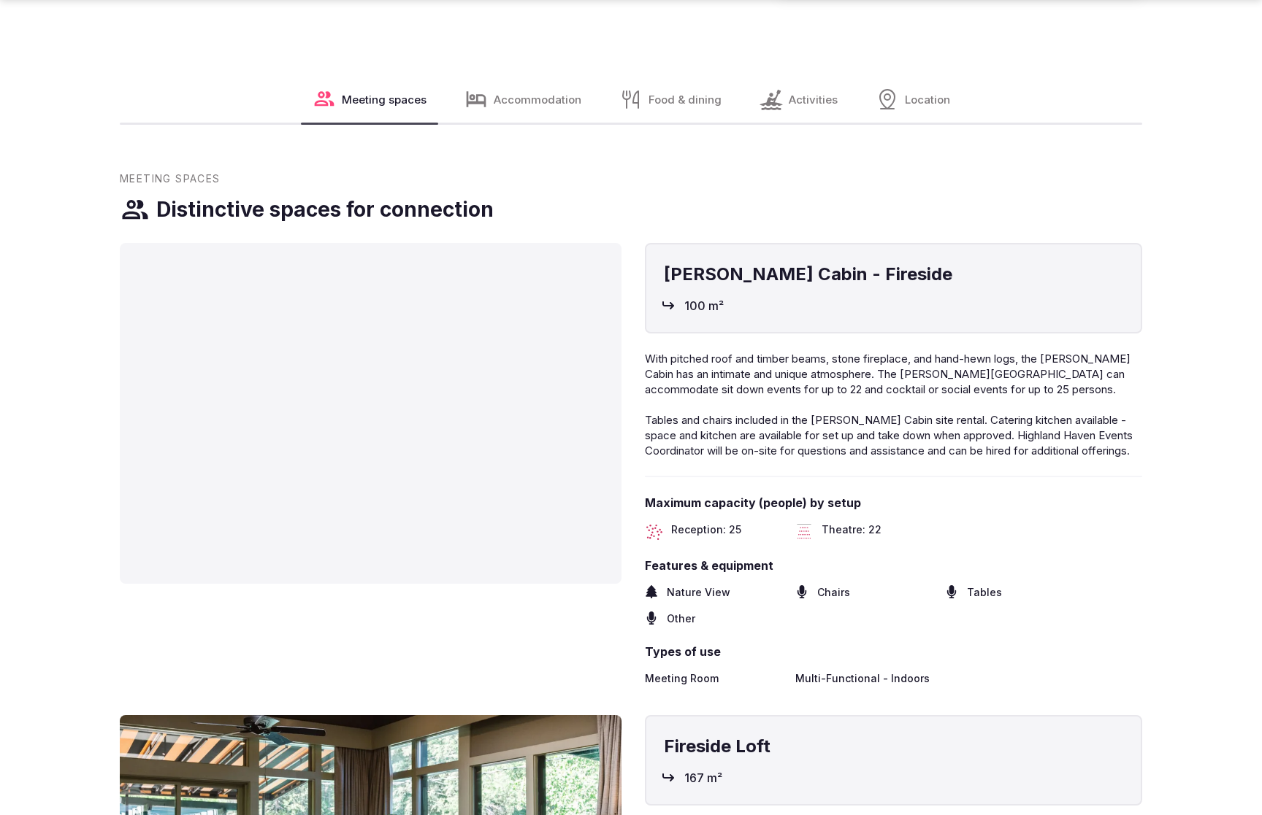
scroll to position [2311, 0]
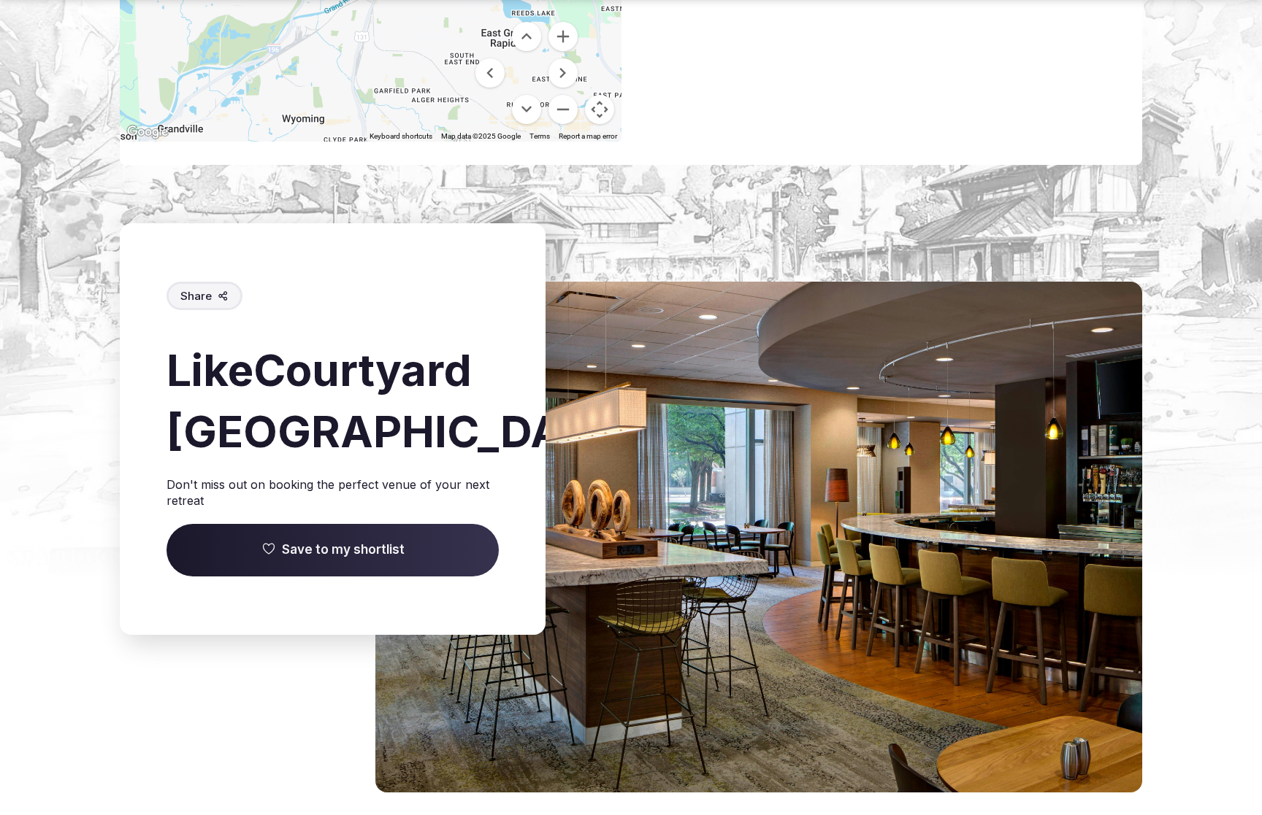
scroll to position [2050, 0]
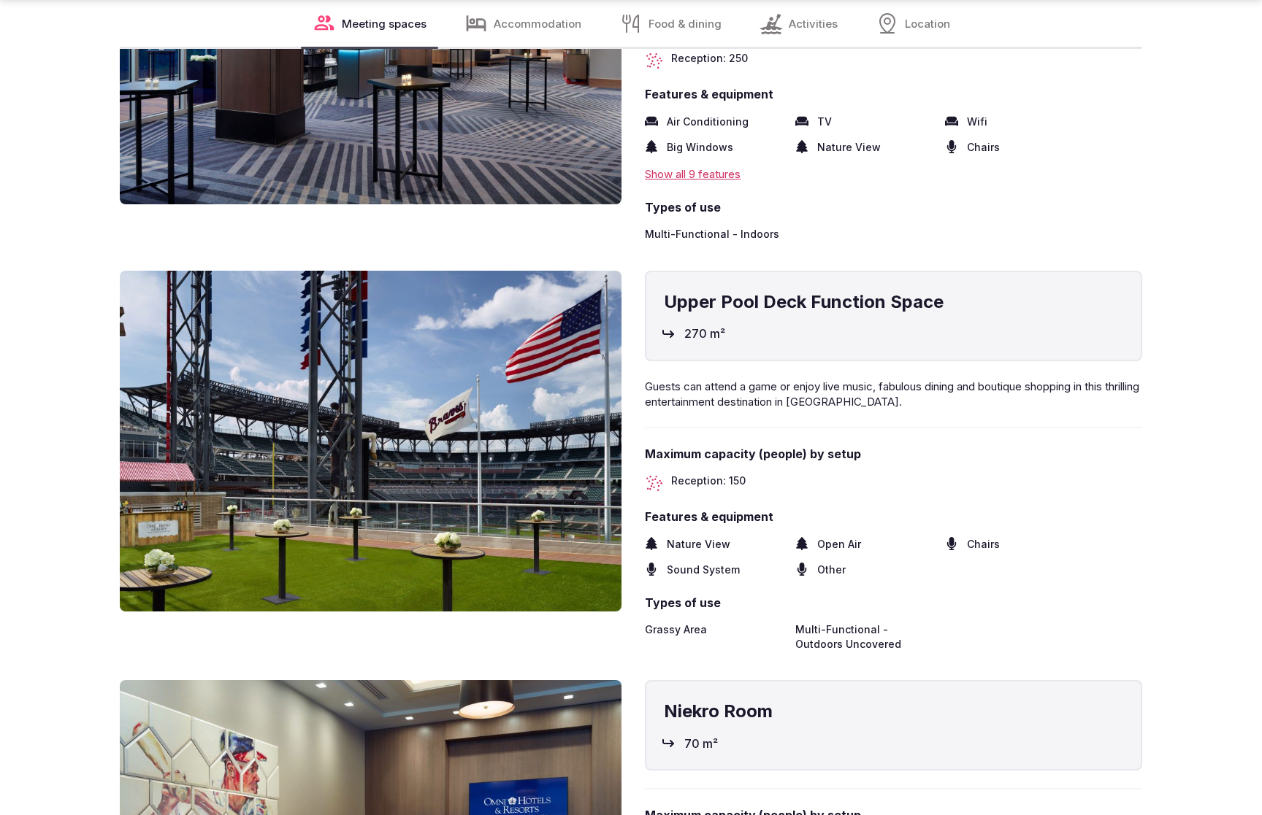
scroll to position [2998, 0]
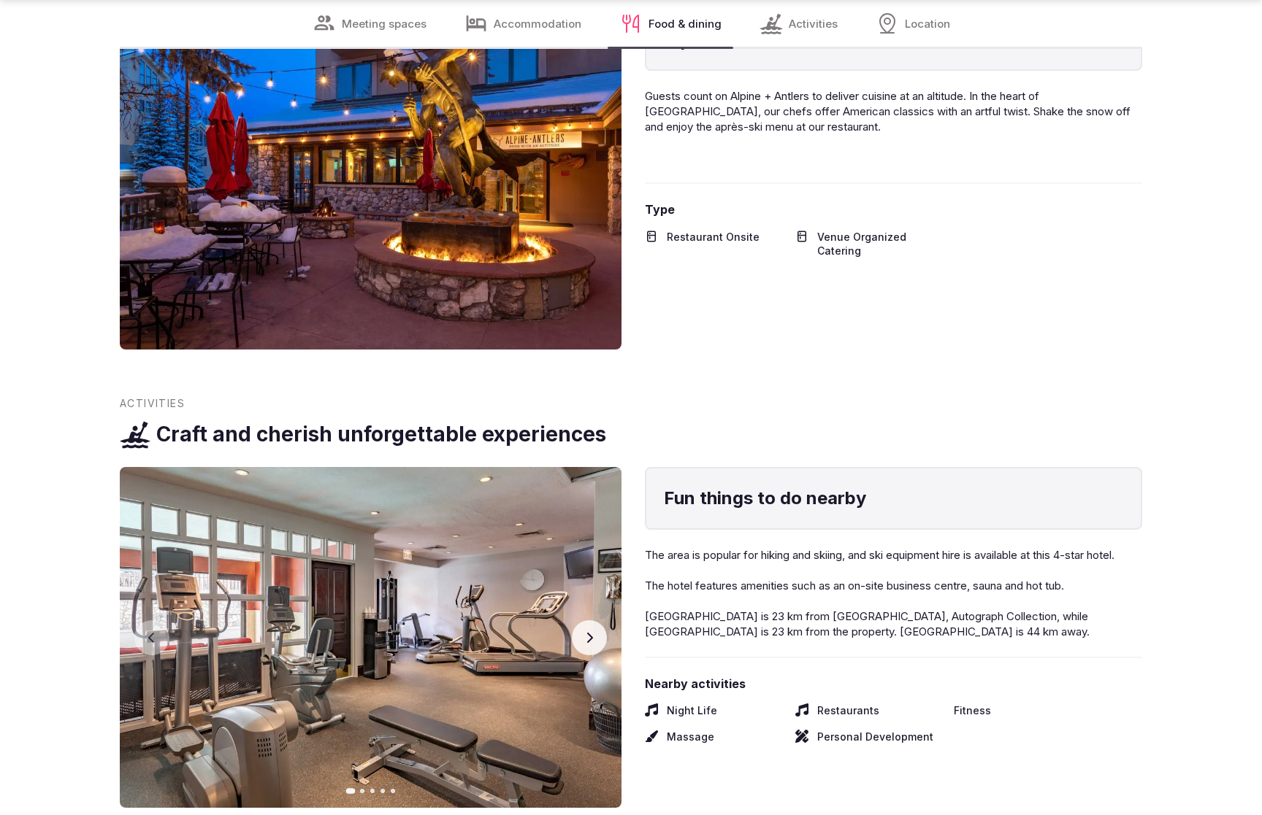
scroll to position [2998, 0]
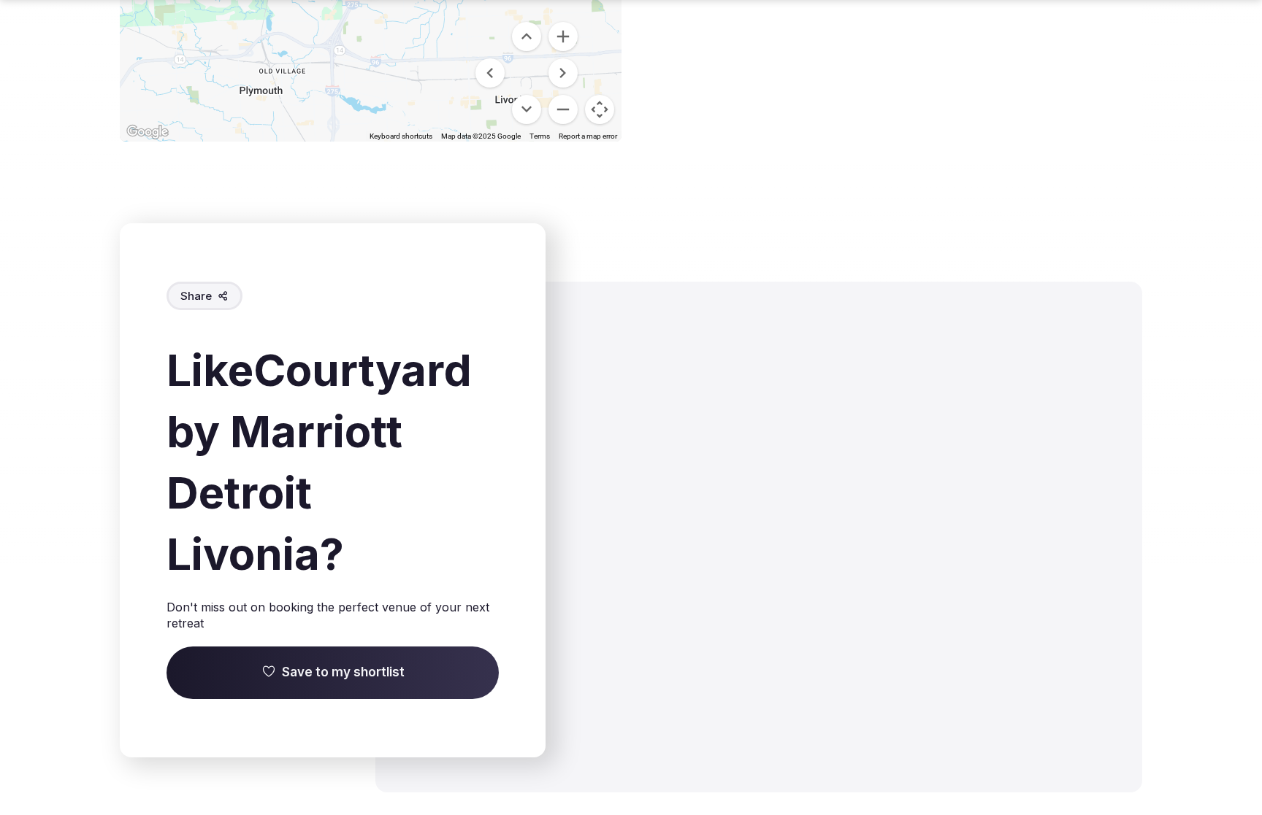
scroll to position [2050, 0]
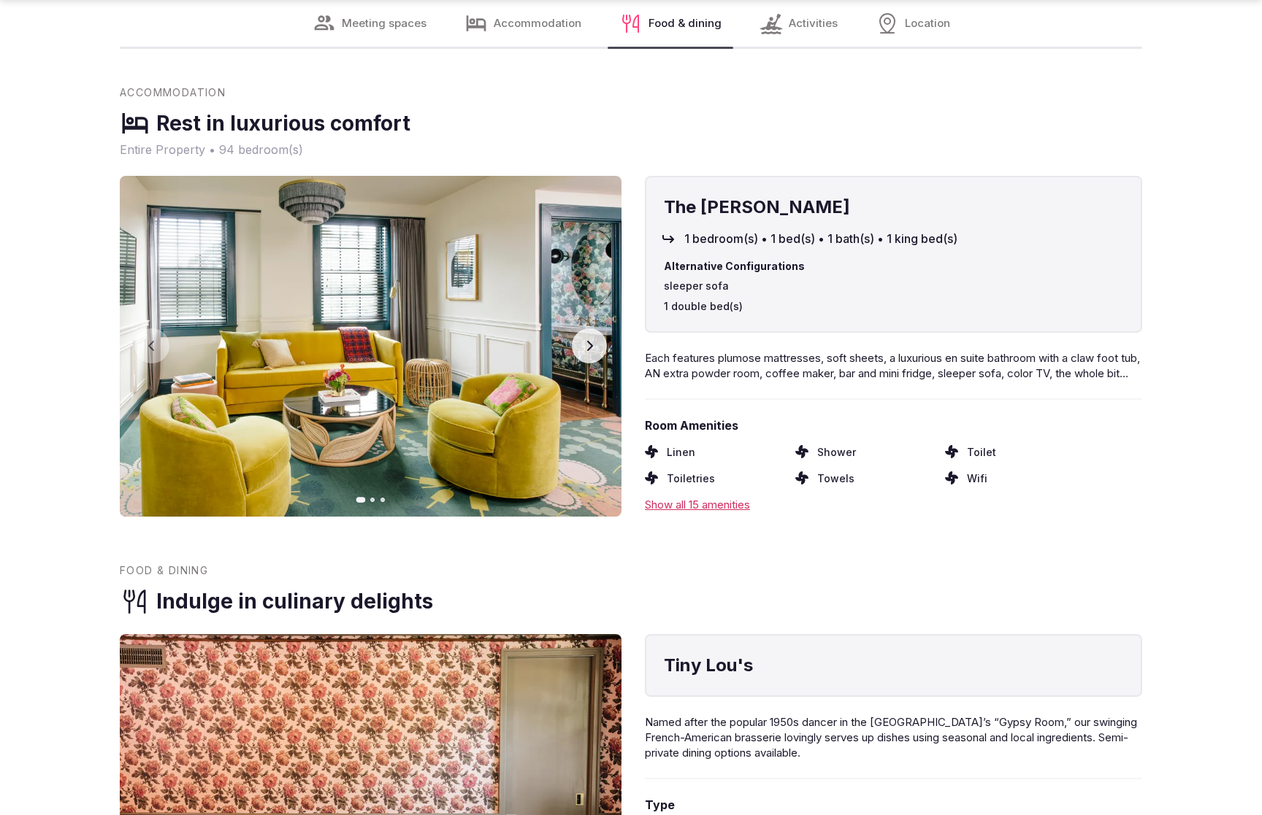
scroll to position [2998, 0]
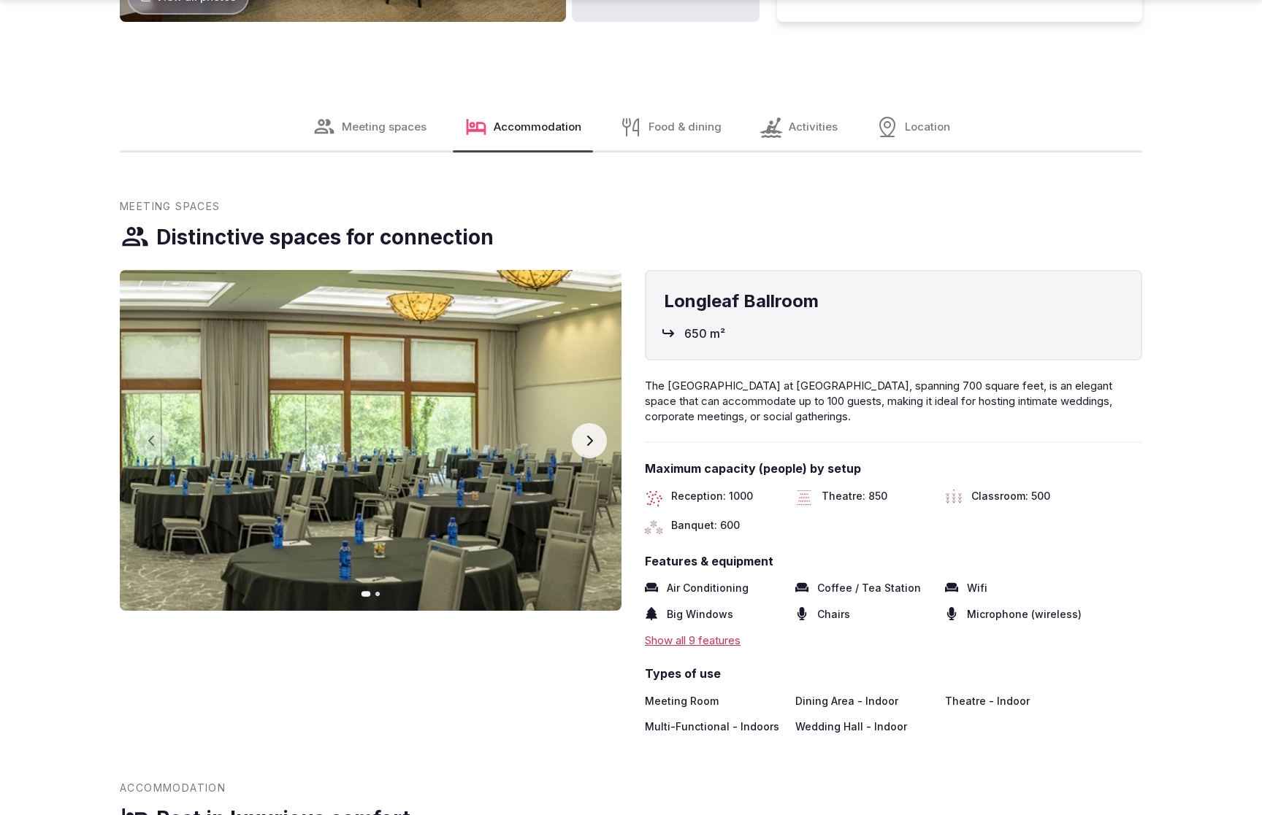
scroll to position [2267, 0]
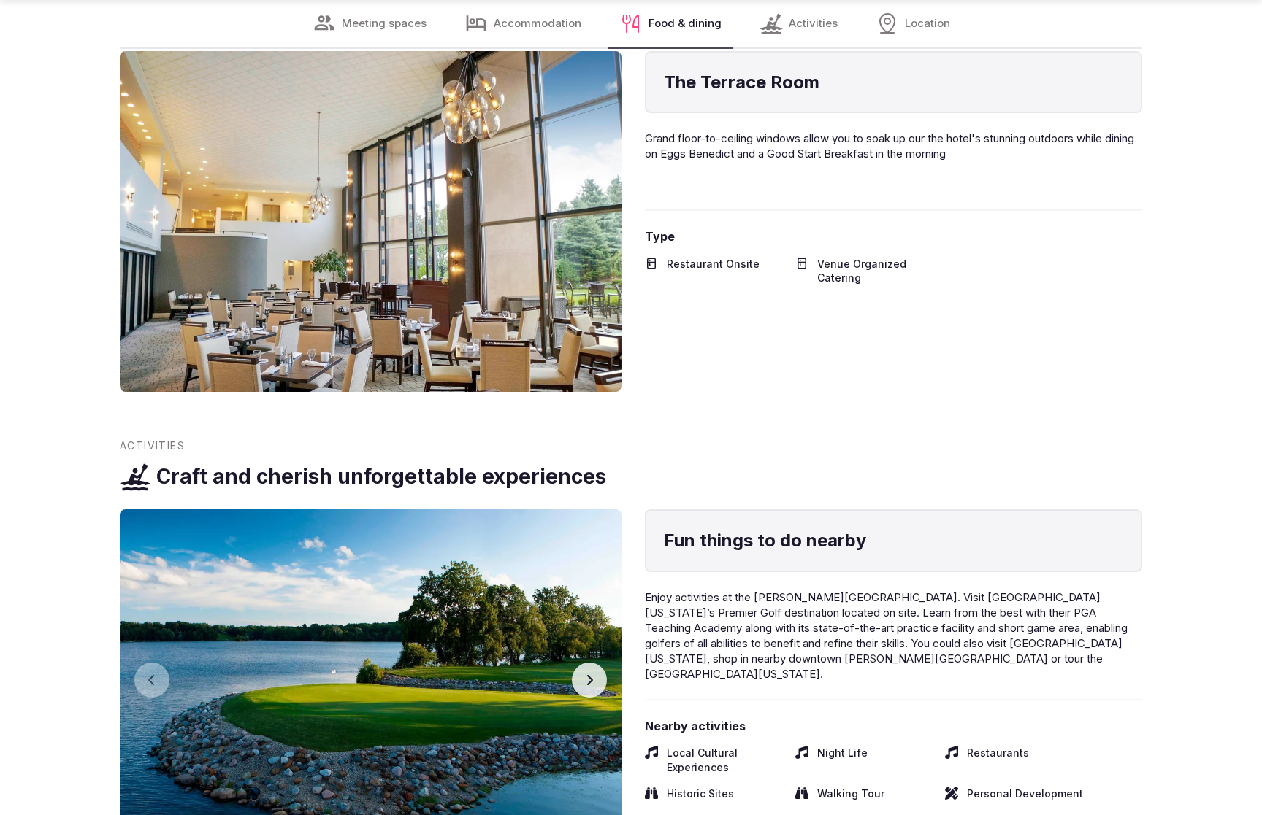
scroll to position [2998, 0]
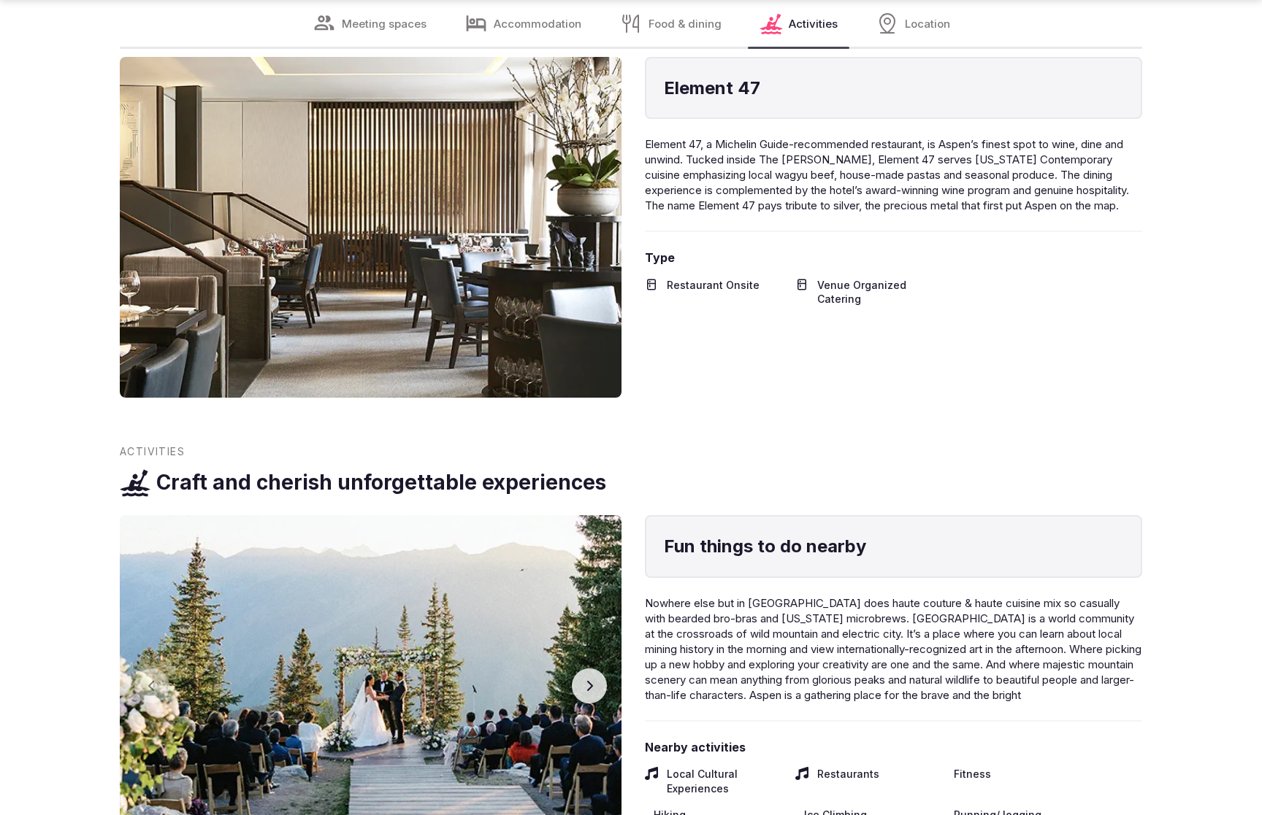
scroll to position [2998, 0]
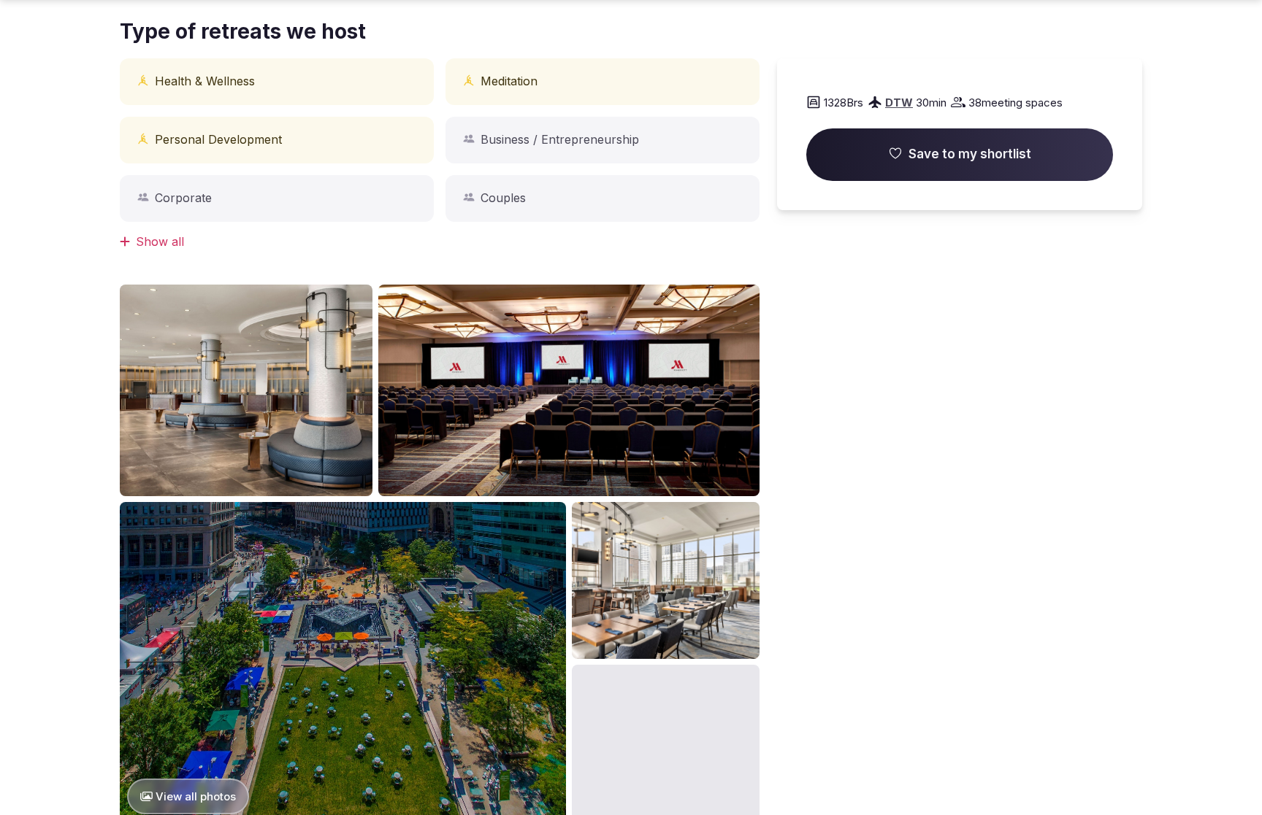
scroll to position [1526, 0]
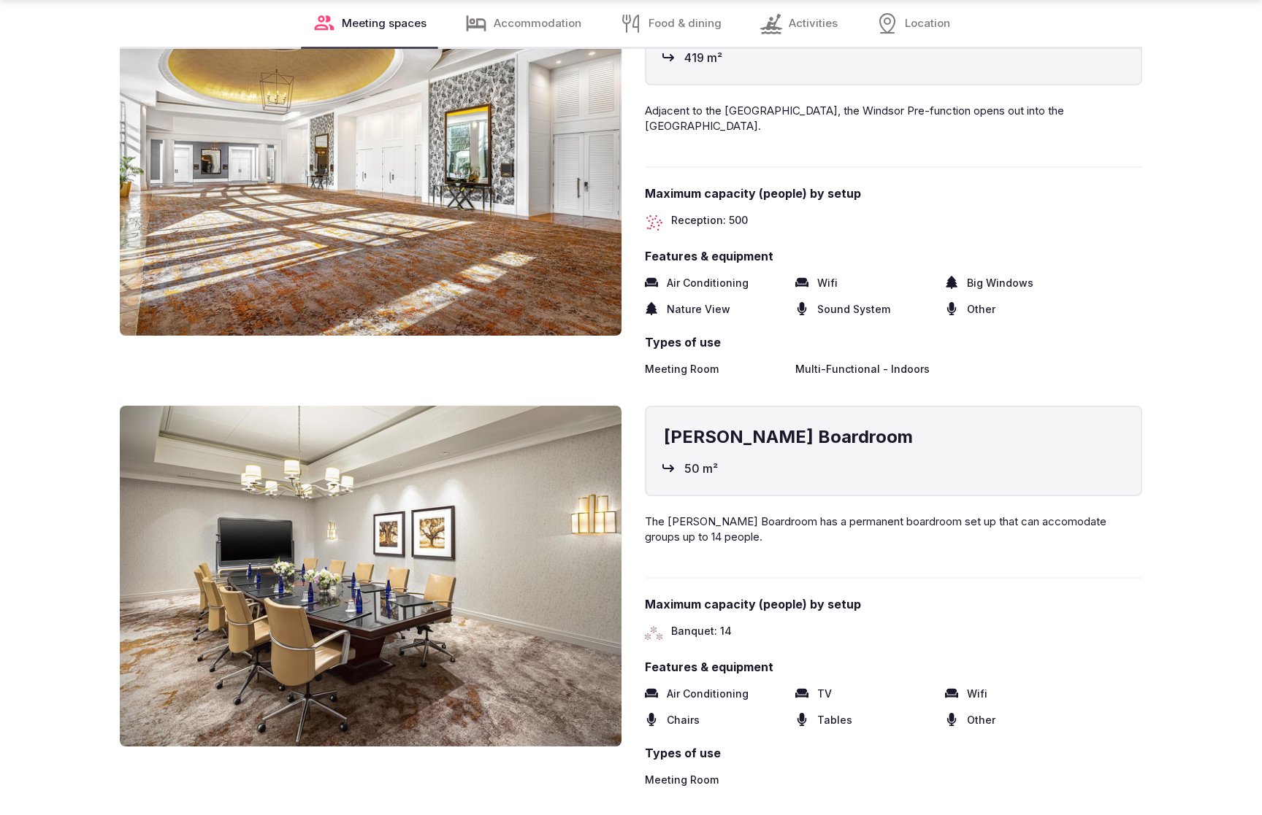
scroll to position [3047, 0]
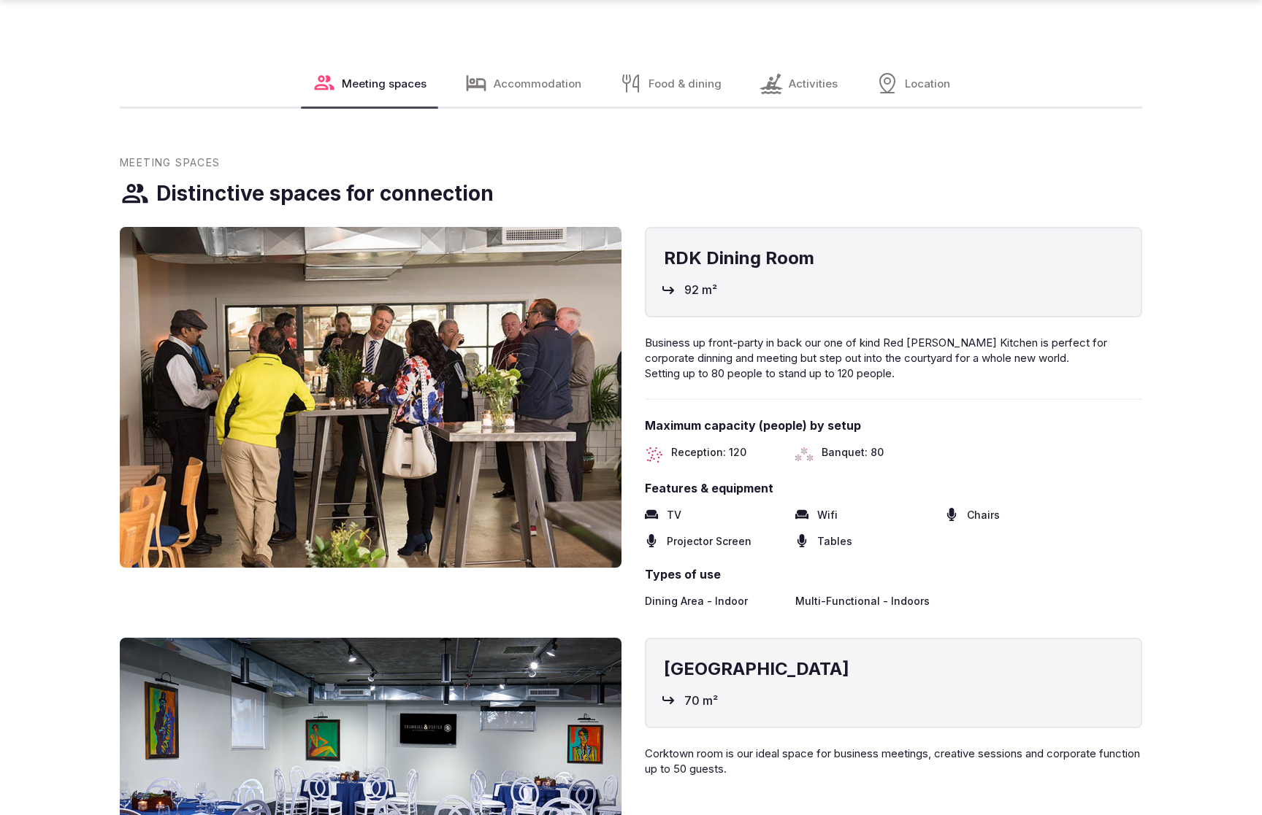
scroll to position [2267, 0]
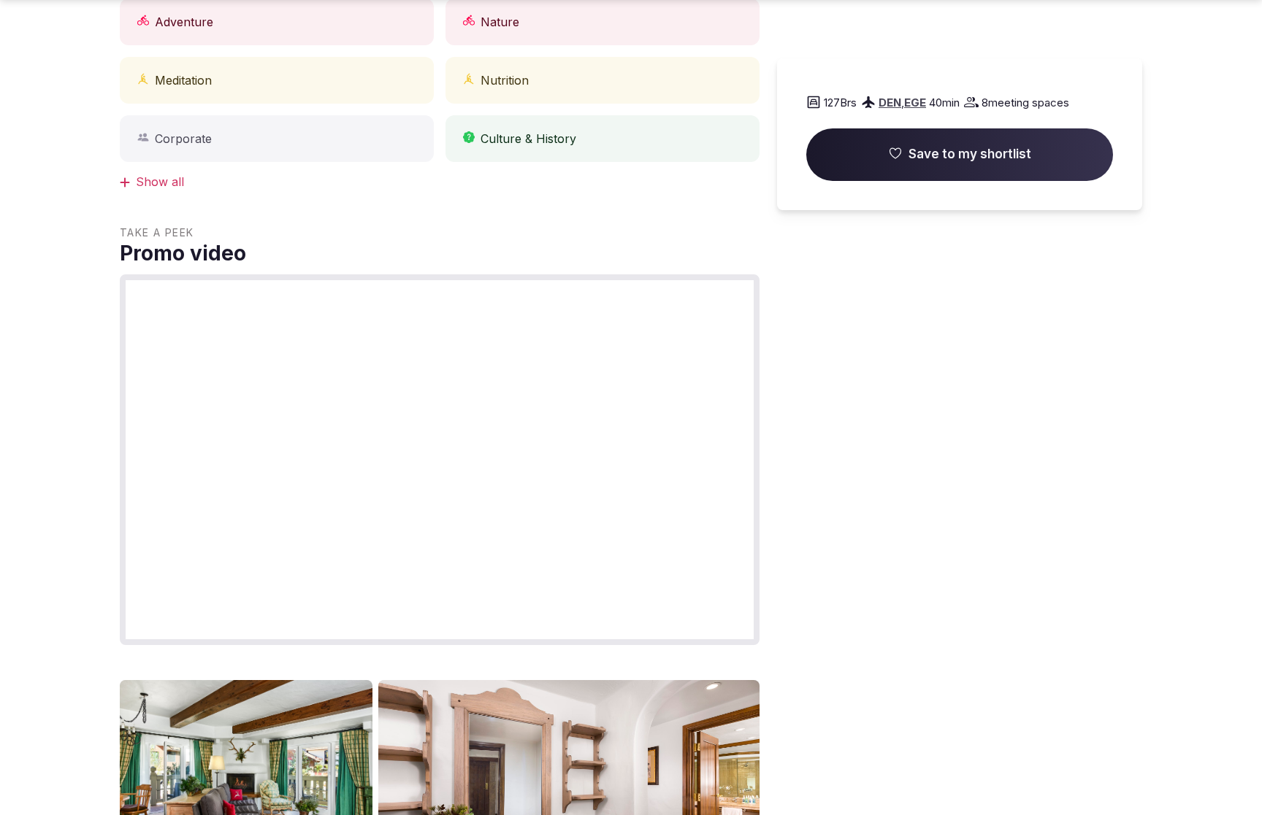
scroll to position [1510, 0]
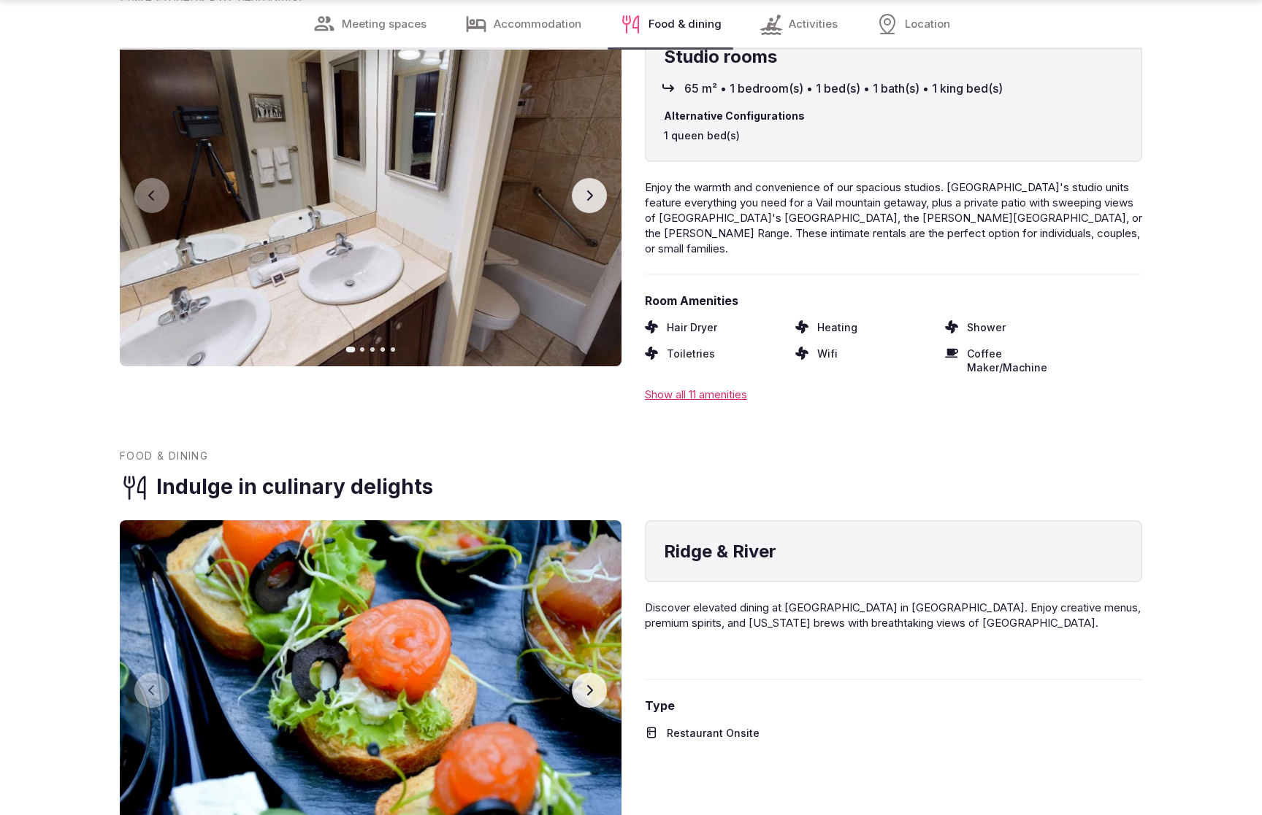
scroll to position [3041, 0]
